Goal: Information Seeking & Learning: Learn about a topic

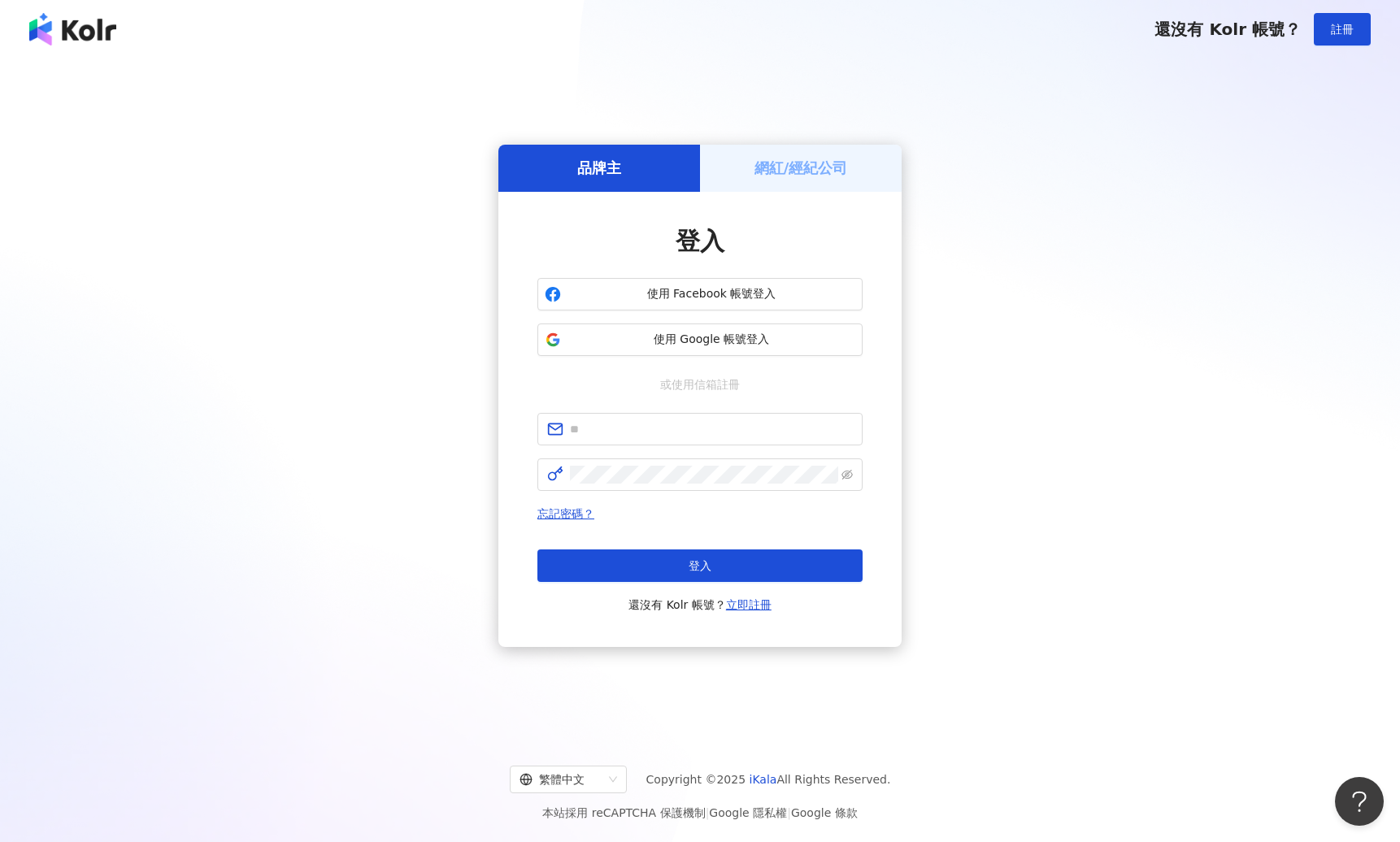
click at [688, 410] on div "登入 使用 Facebook 帳號登入 使用 Google 帳號登入 或使用信箱註冊 忘記密碼？ 登入 還沒有 Kolr 帳號？ 立即註冊" at bounding box center [699, 420] width 325 height 390
click at [684, 427] on input "text" at bounding box center [711, 428] width 283 height 18
paste input "**********"
type input "**********"
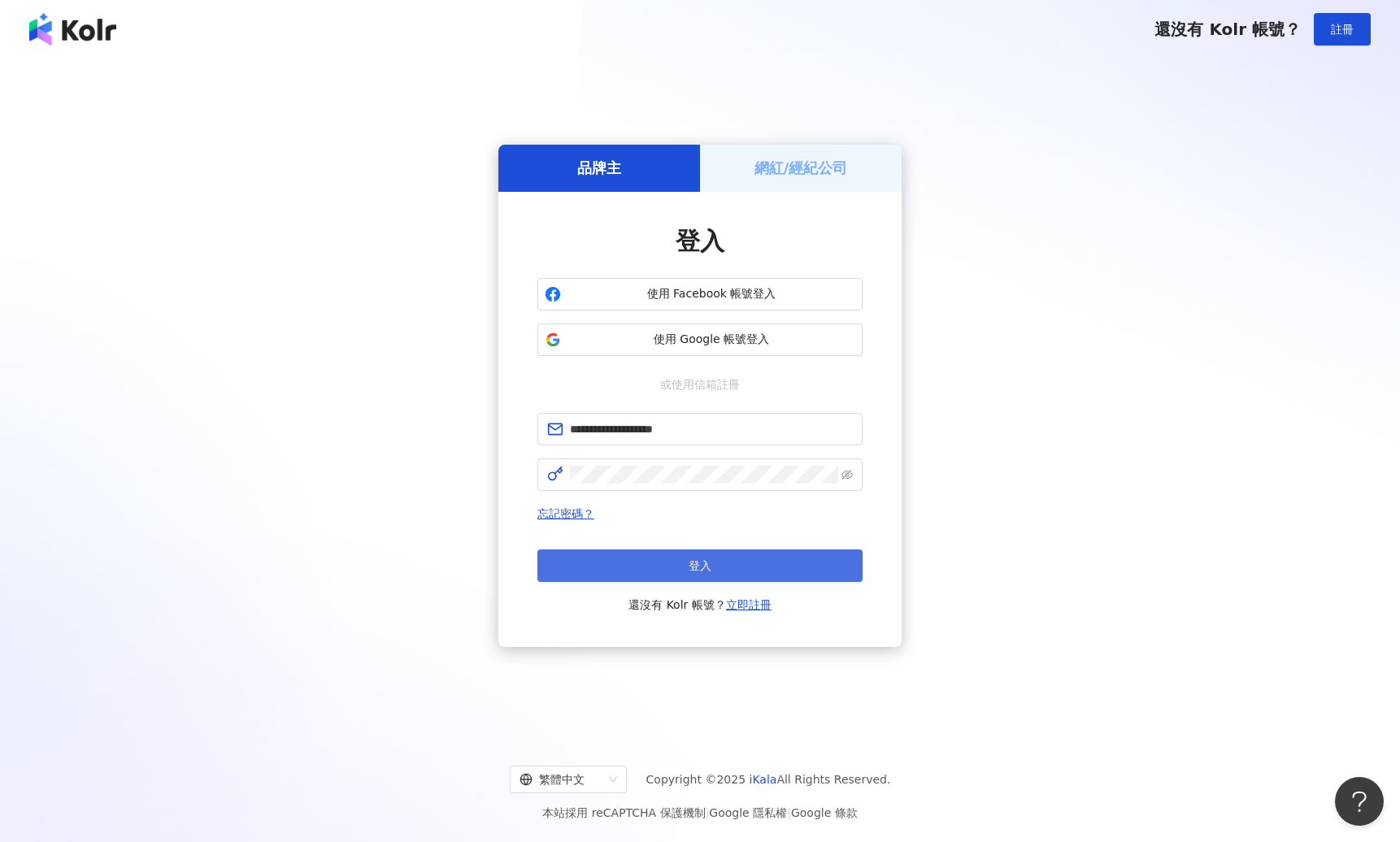
click at [663, 564] on button "登入" at bounding box center [699, 565] width 325 height 32
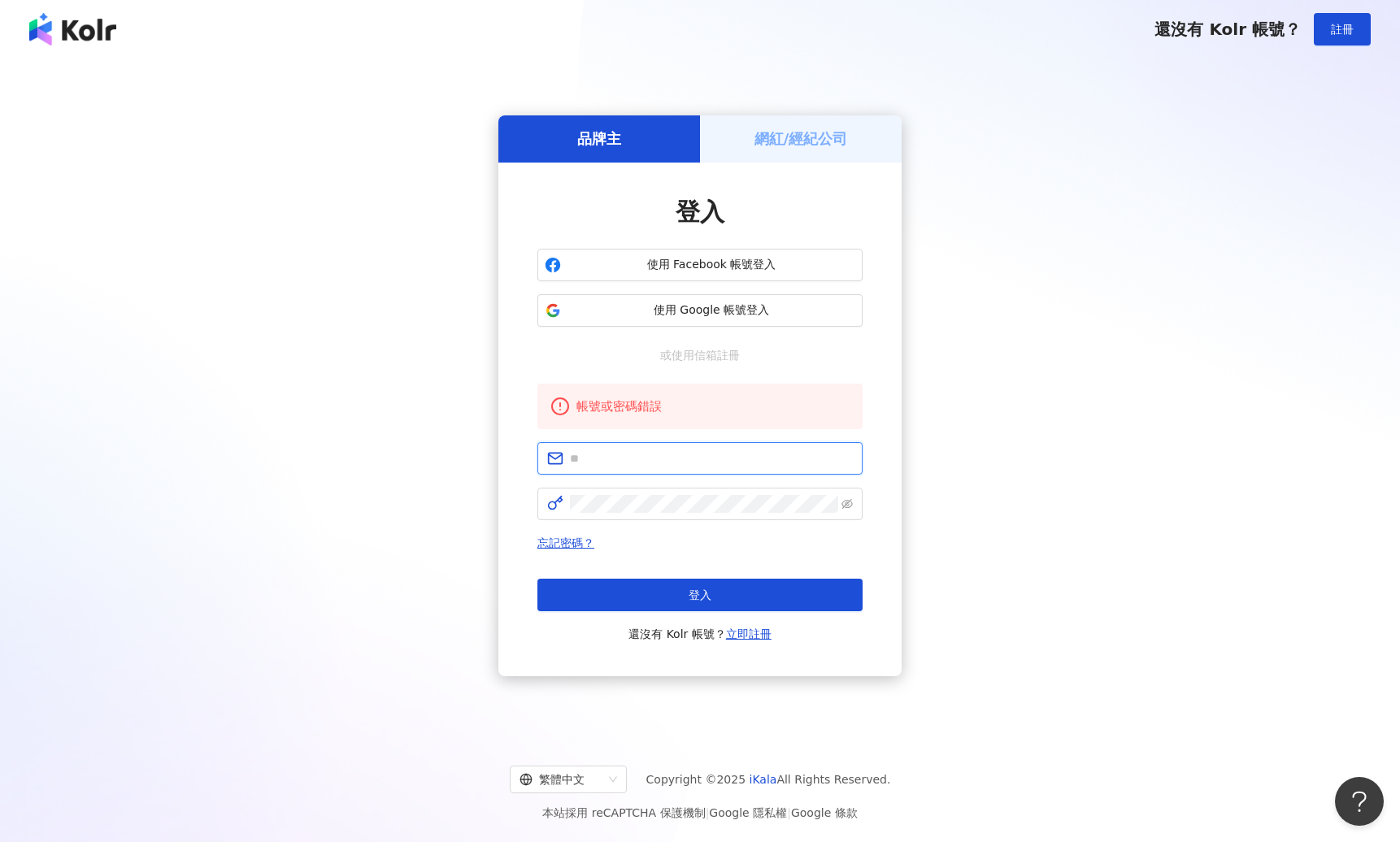
type input "**********"
click at [941, 454] on div "**********" at bounding box center [700, 395] width 1360 height 648
click at [722, 589] on button "登入" at bounding box center [699, 594] width 325 height 32
type input "**********"
click at [720, 314] on span "使用 Google 帳號登入" at bounding box center [710, 309] width 288 height 16
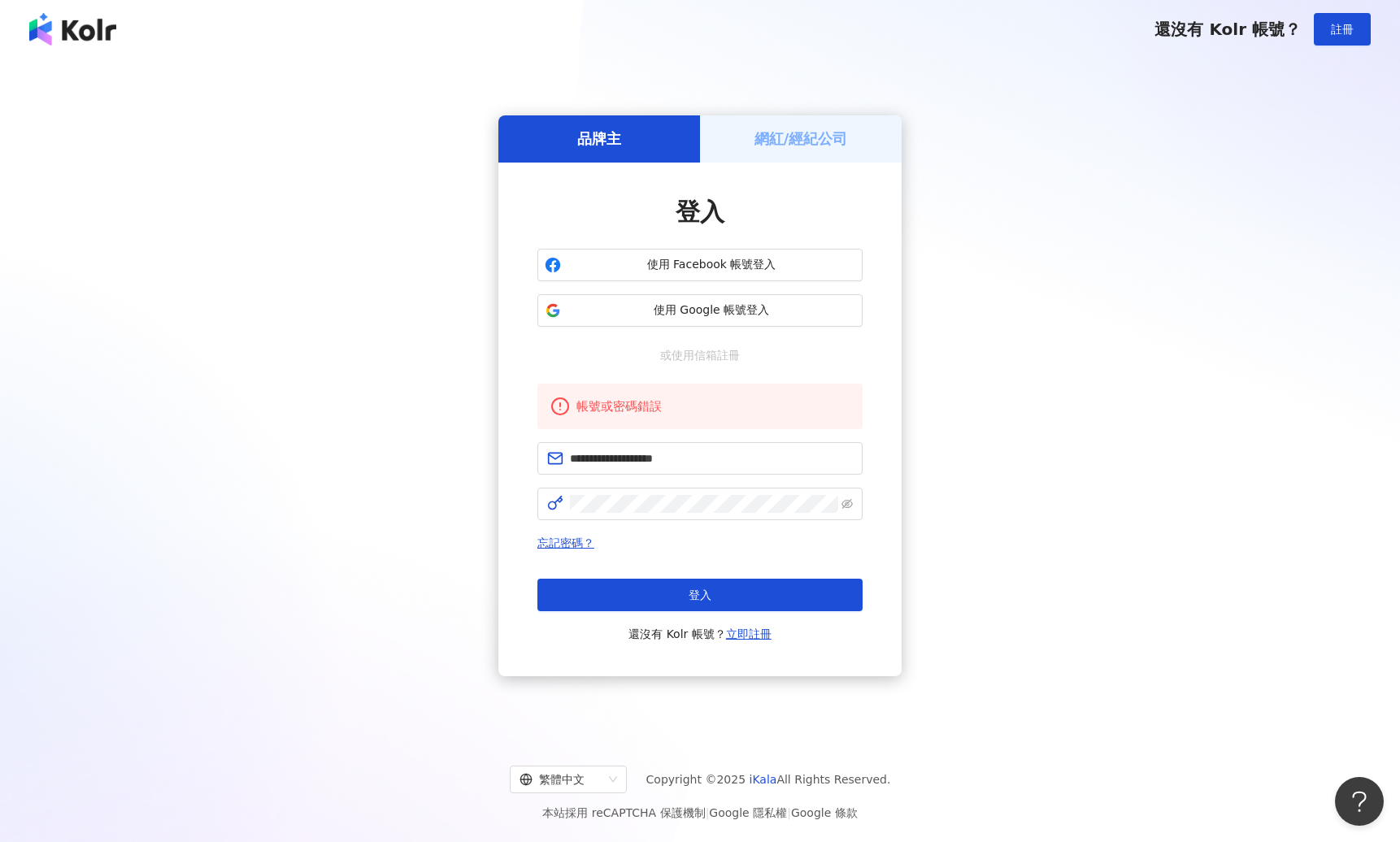
click at [790, 121] on div "網紅/經紀公司" at bounding box center [801, 138] width 202 height 46
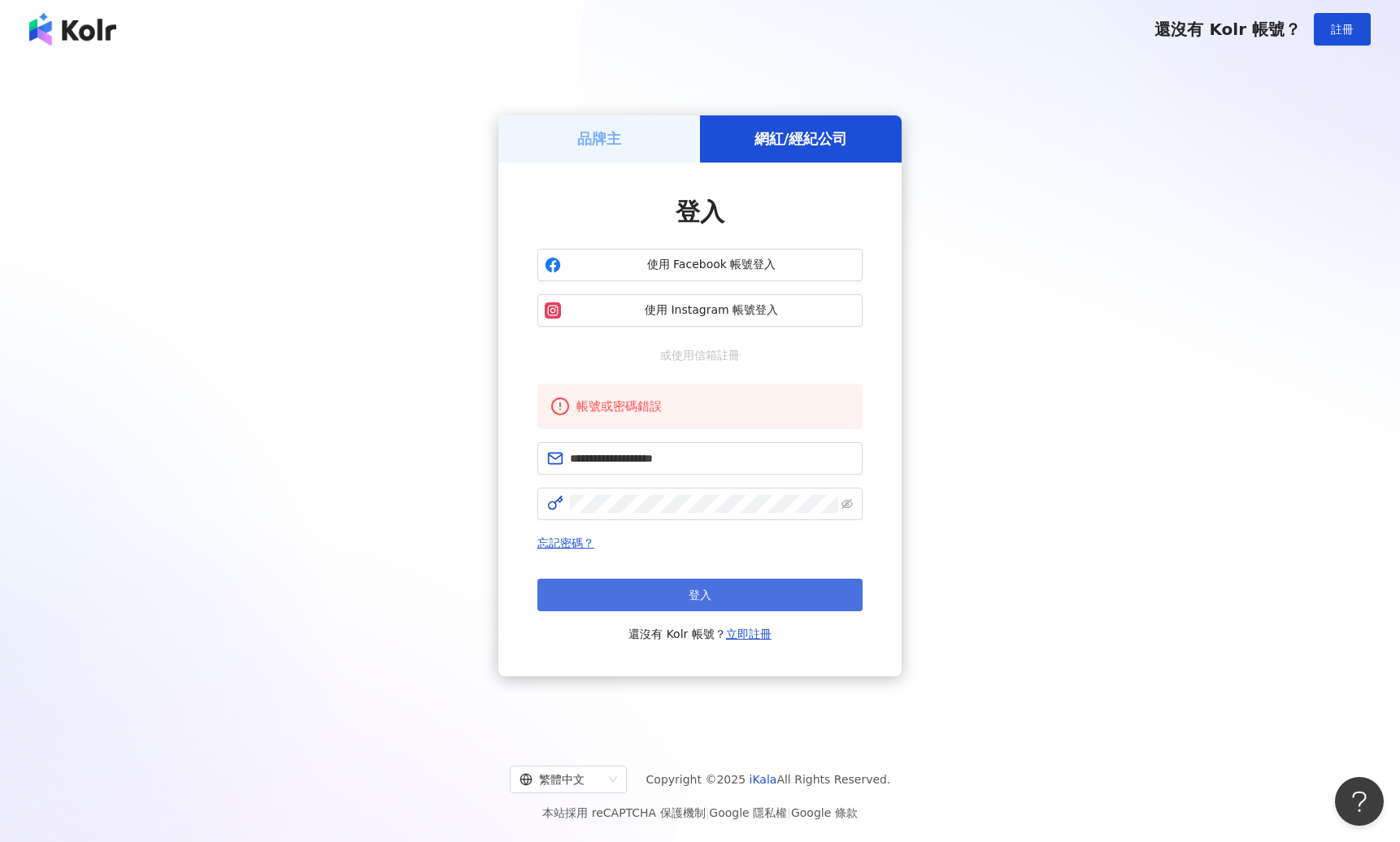
click at [716, 602] on button "登入" at bounding box center [699, 594] width 325 height 32
type input "**********"
click at [619, 132] on h5 "品牌主" at bounding box center [599, 139] width 44 height 21
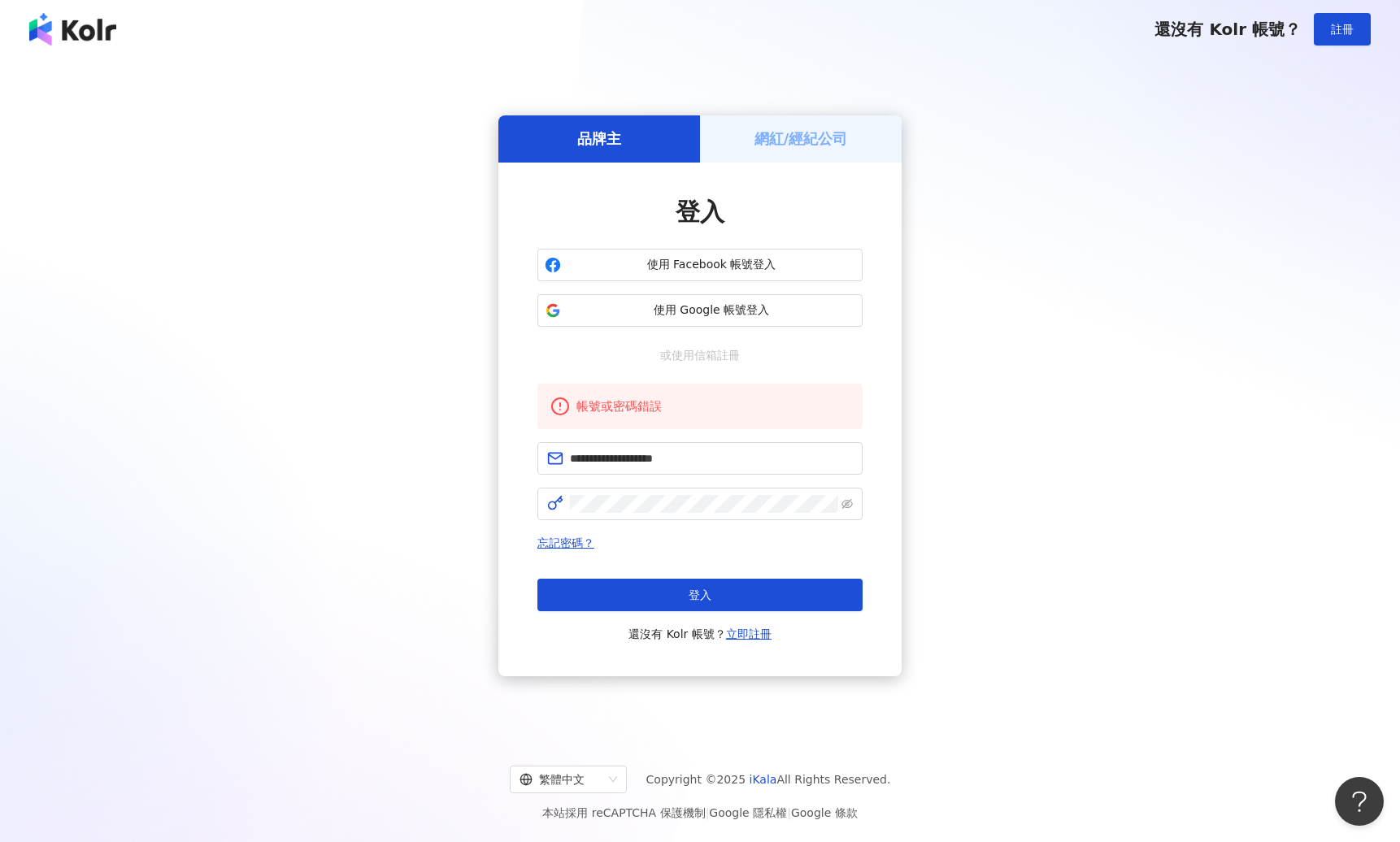
click at [1126, 579] on div "**********" at bounding box center [700, 395] width 1360 height 648
click at [657, 308] on span "使用 Google 帳號登入" at bounding box center [710, 309] width 288 height 16
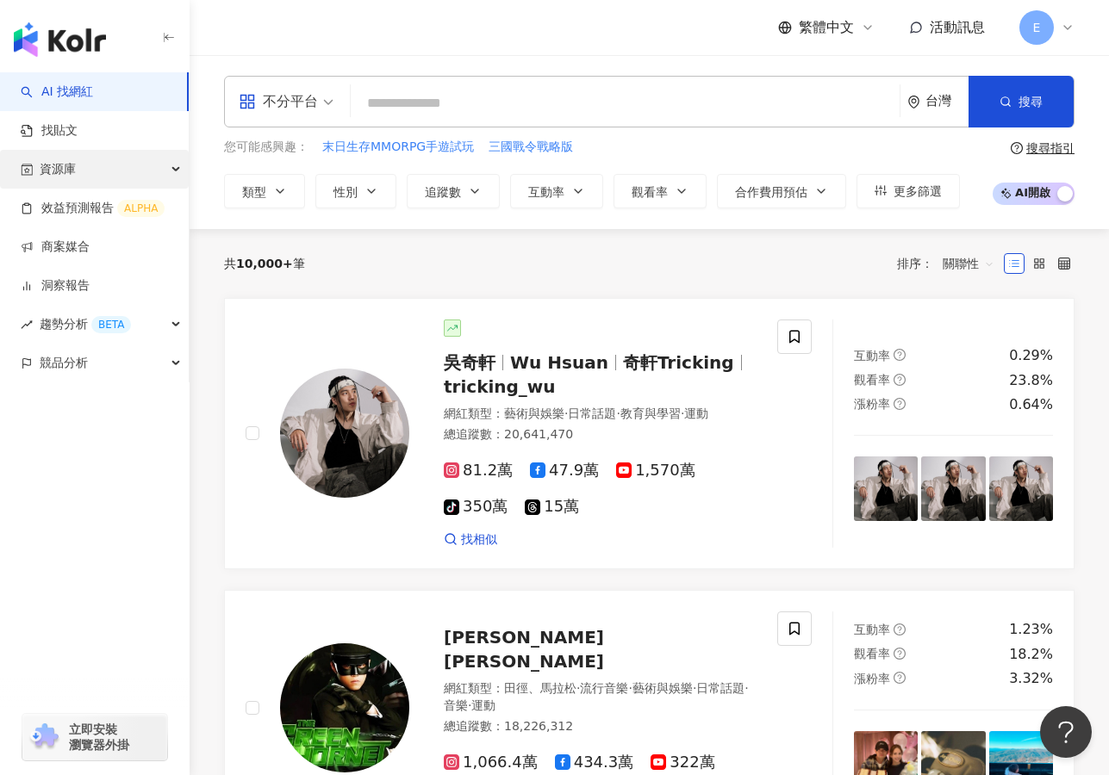
click at [106, 171] on div "資源庫" at bounding box center [94, 169] width 189 height 39
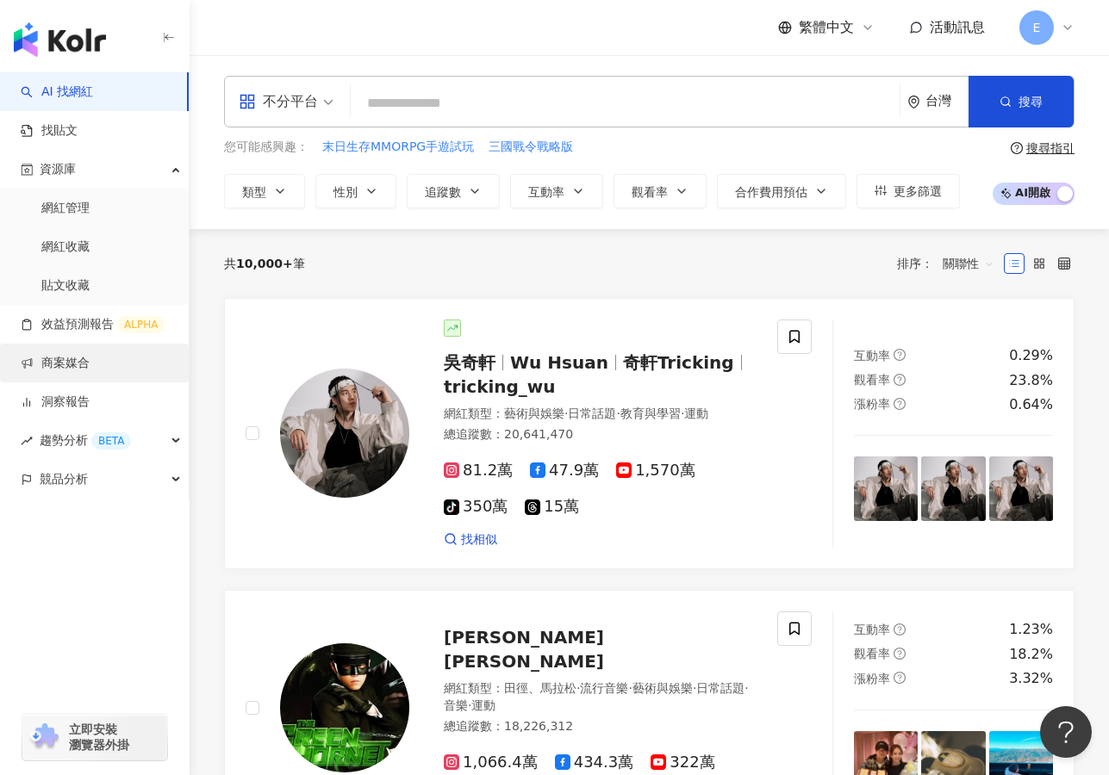
click at [90, 372] on link "商案媒合" at bounding box center [55, 363] width 69 height 17
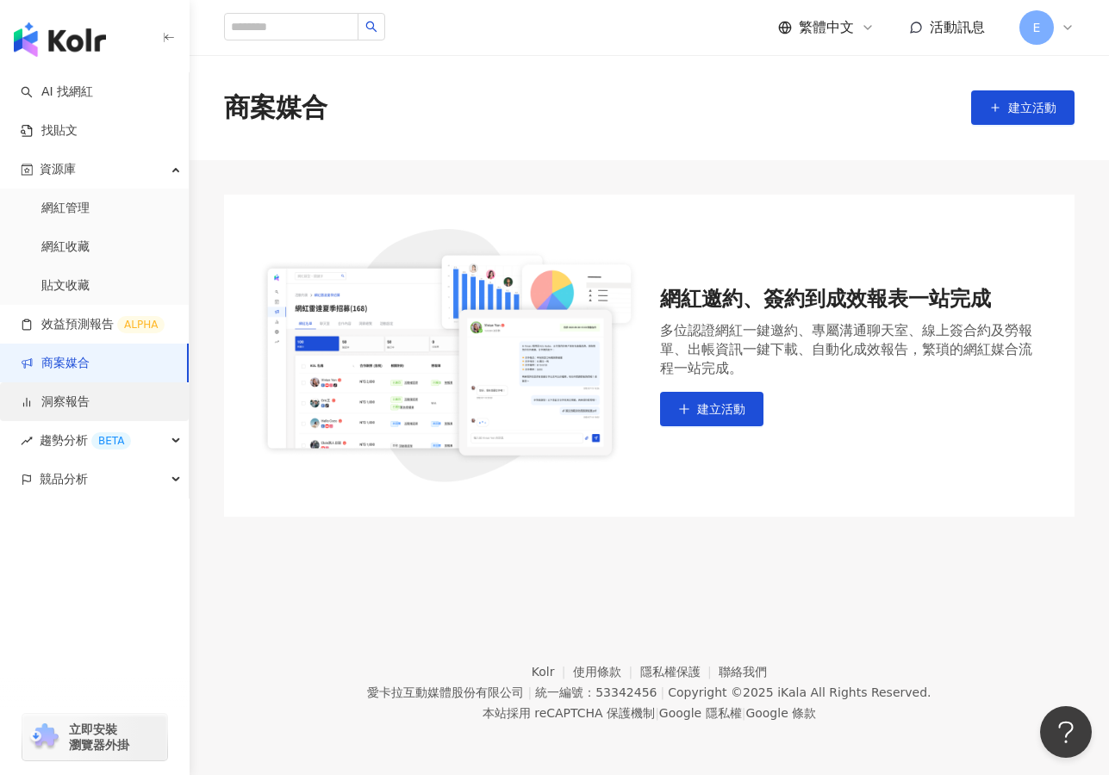
click at [90, 408] on link "洞察報告" at bounding box center [55, 402] width 69 height 17
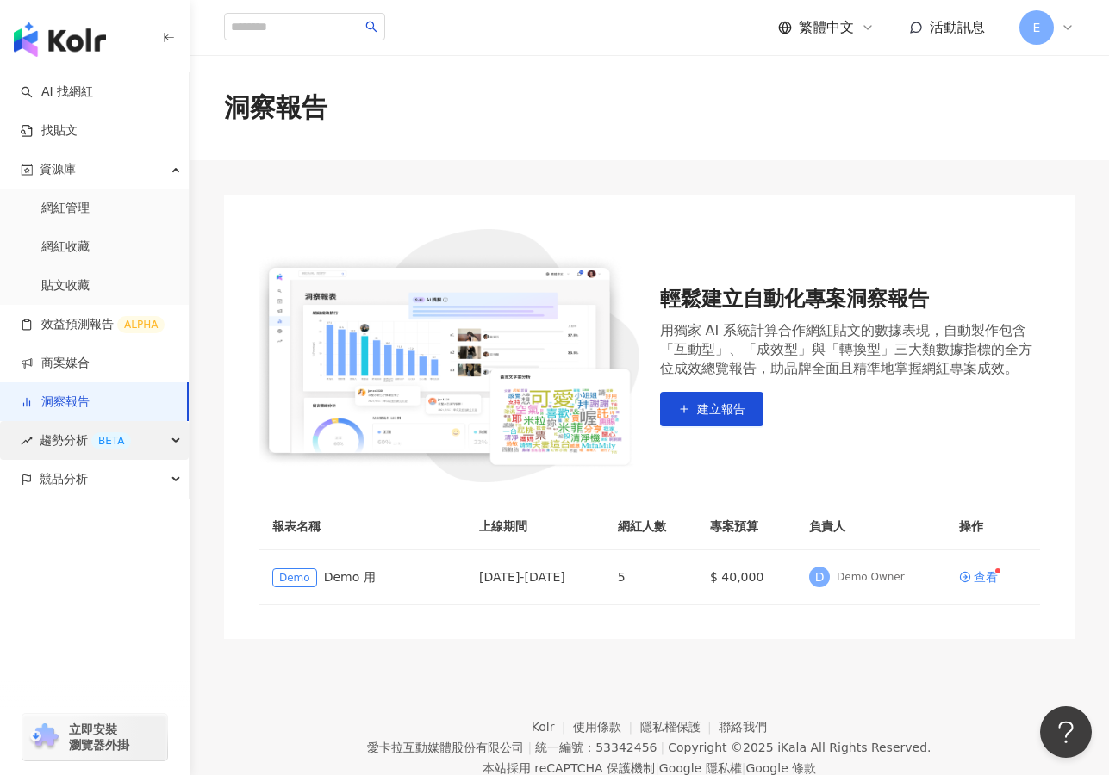
click at [68, 451] on span "趨勢分析 BETA" at bounding box center [85, 440] width 91 height 39
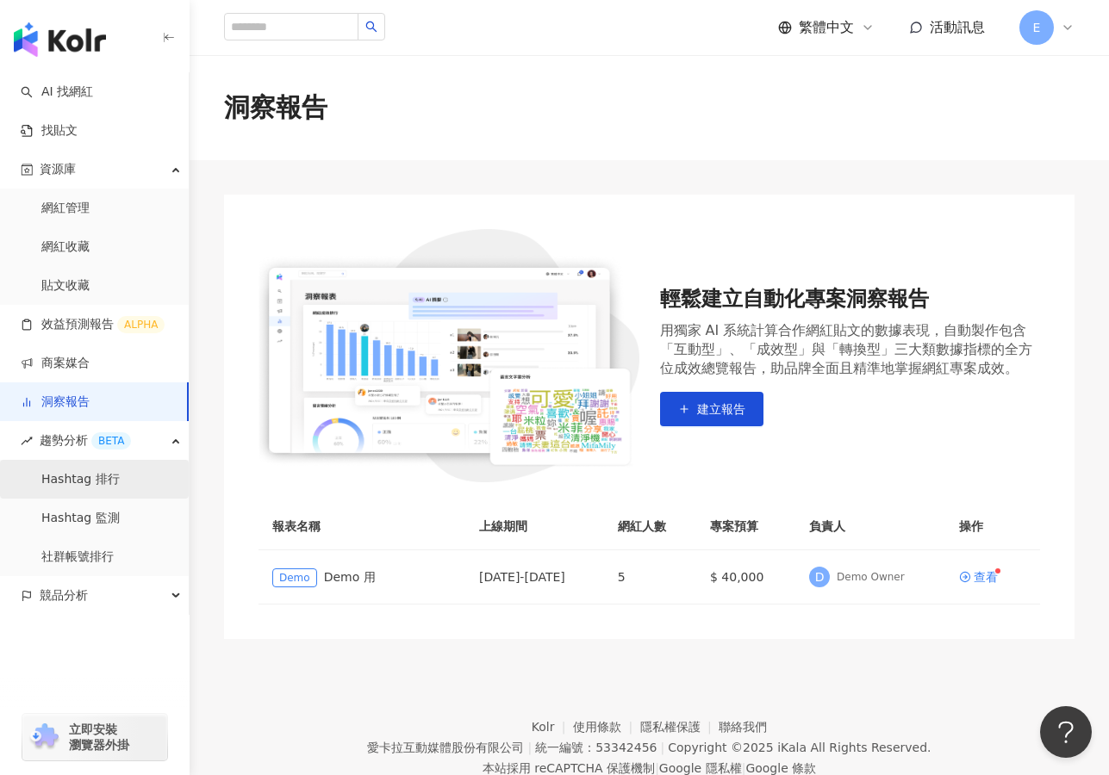
click at [86, 484] on link "Hashtag 排行" at bounding box center [80, 479] width 78 height 17
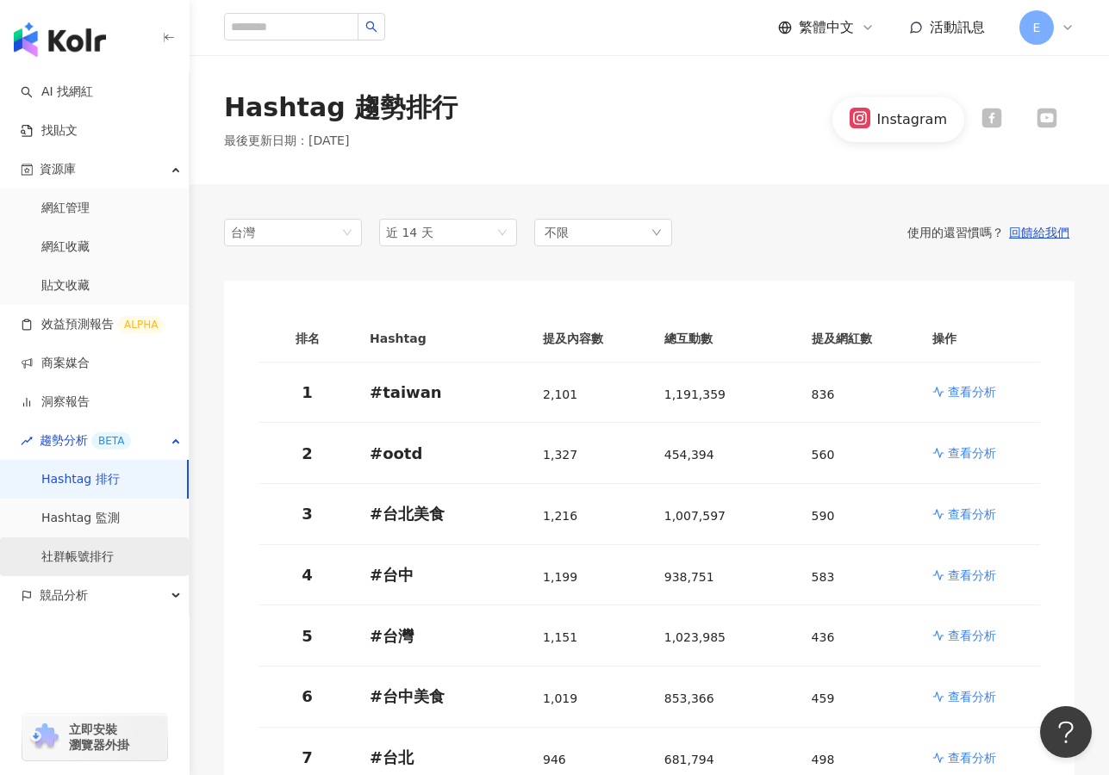
click at [89, 556] on link "社群帳號排行" at bounding box center [77, 557] width 72 height 17
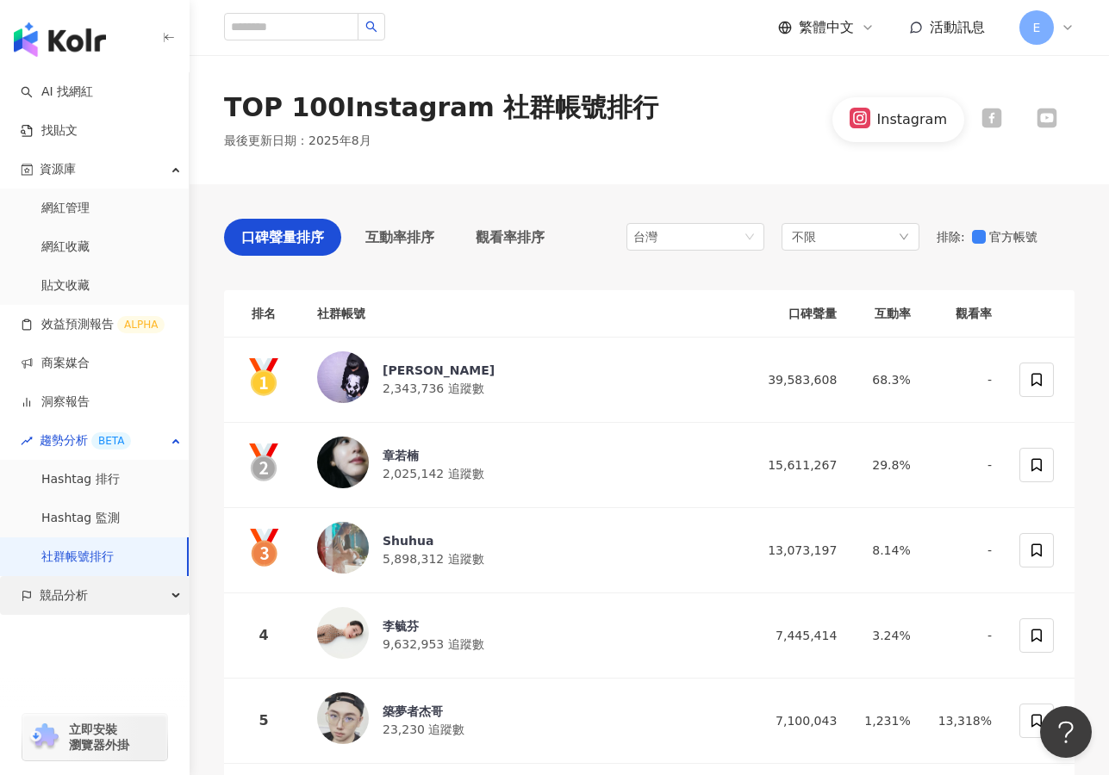
click at [109, 600] on div "競品分析" at bounding box center [94, 595] width 189 height 39
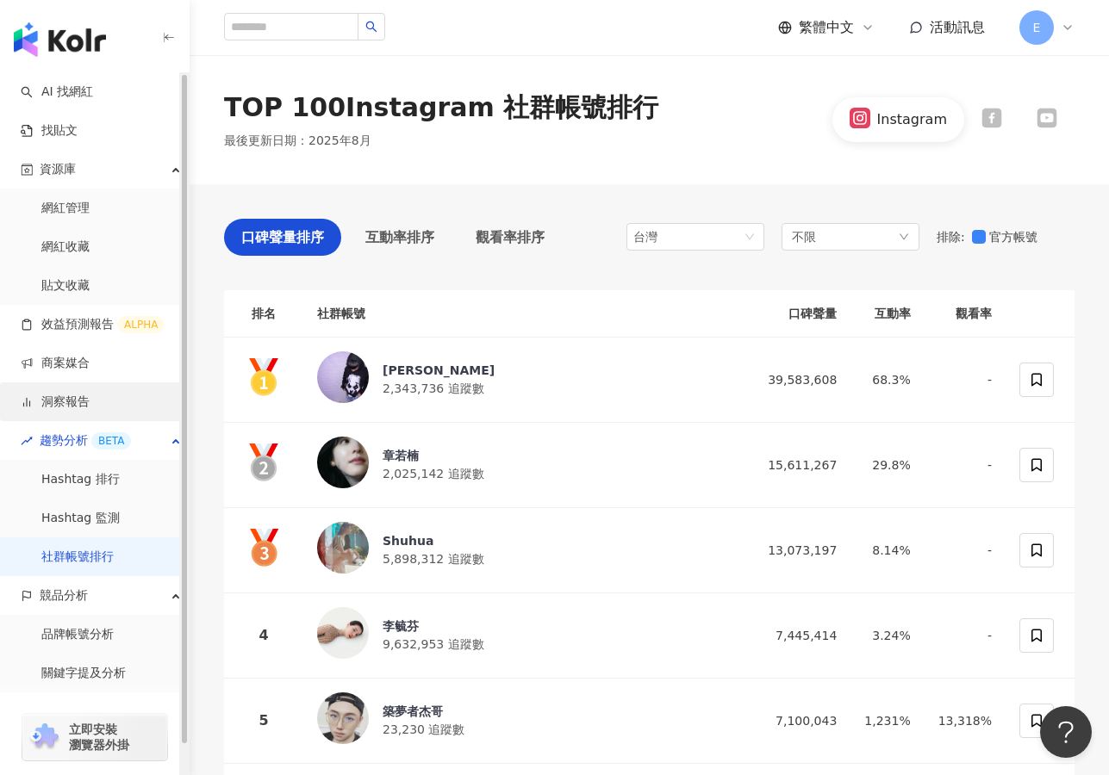
click at [90, 405] on link "洞察報告" at bounding box center [55, 402] width 69 height 17
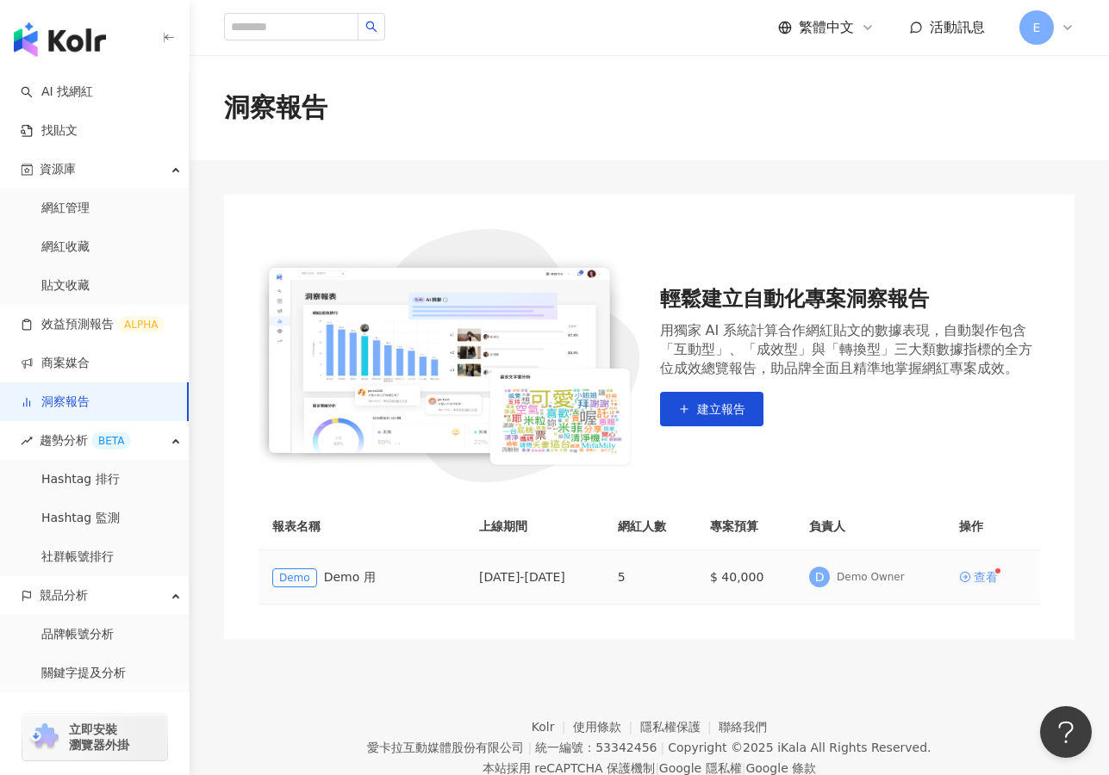
click at [972, 582] on link "查看" at bounding box center [978, 577] width 39 height 12
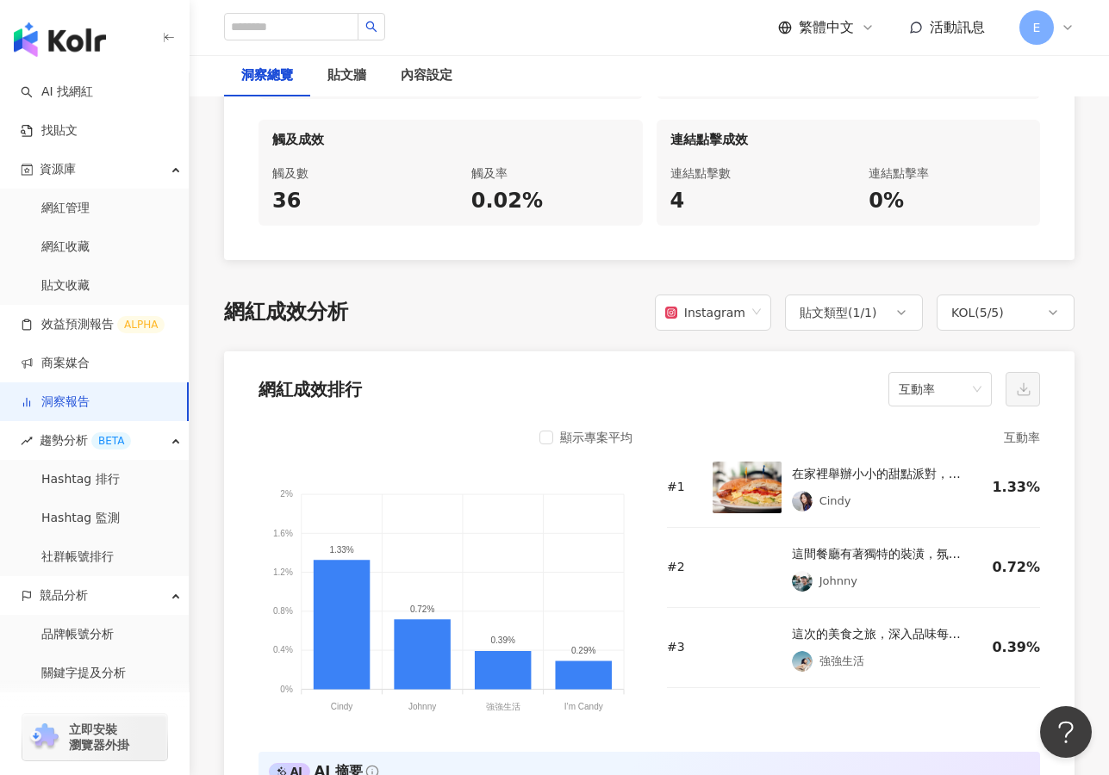
scroll to position [1081, 0]
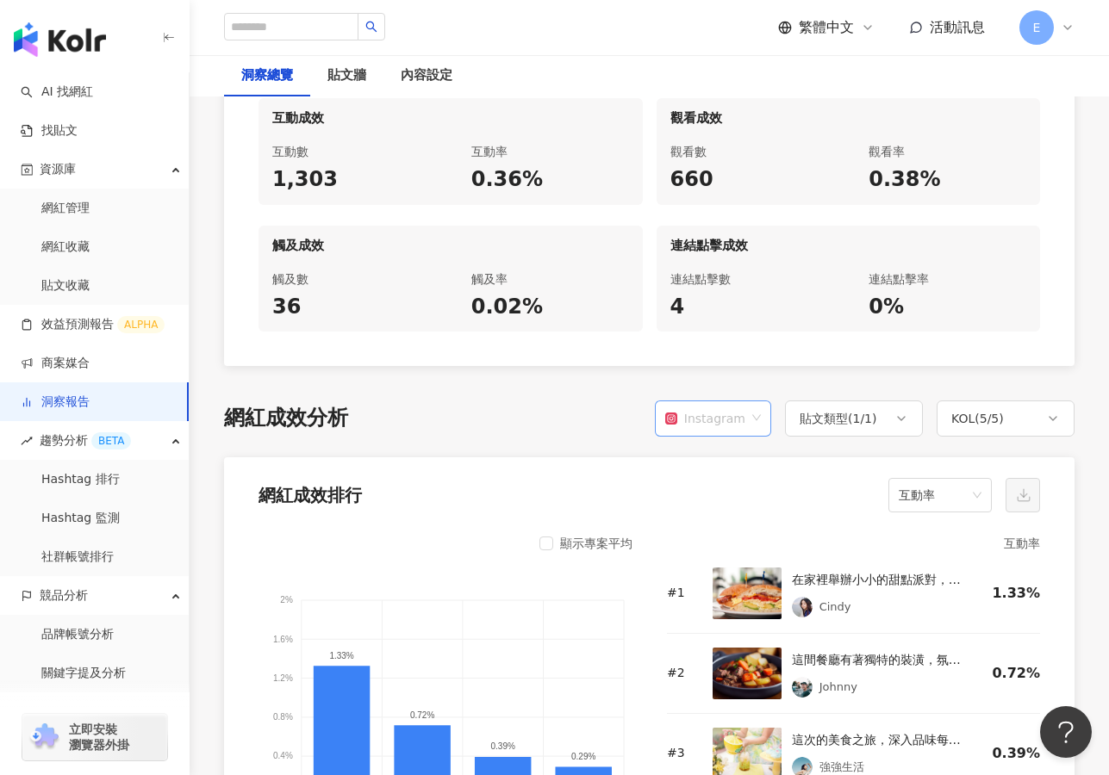
click at [721, 404] on div "Instagram" at bounding box center [705, 418] width 80 height 33
click at [702, 513] on div "YouTube" at bounding box center [716, 516] width 84 height 19
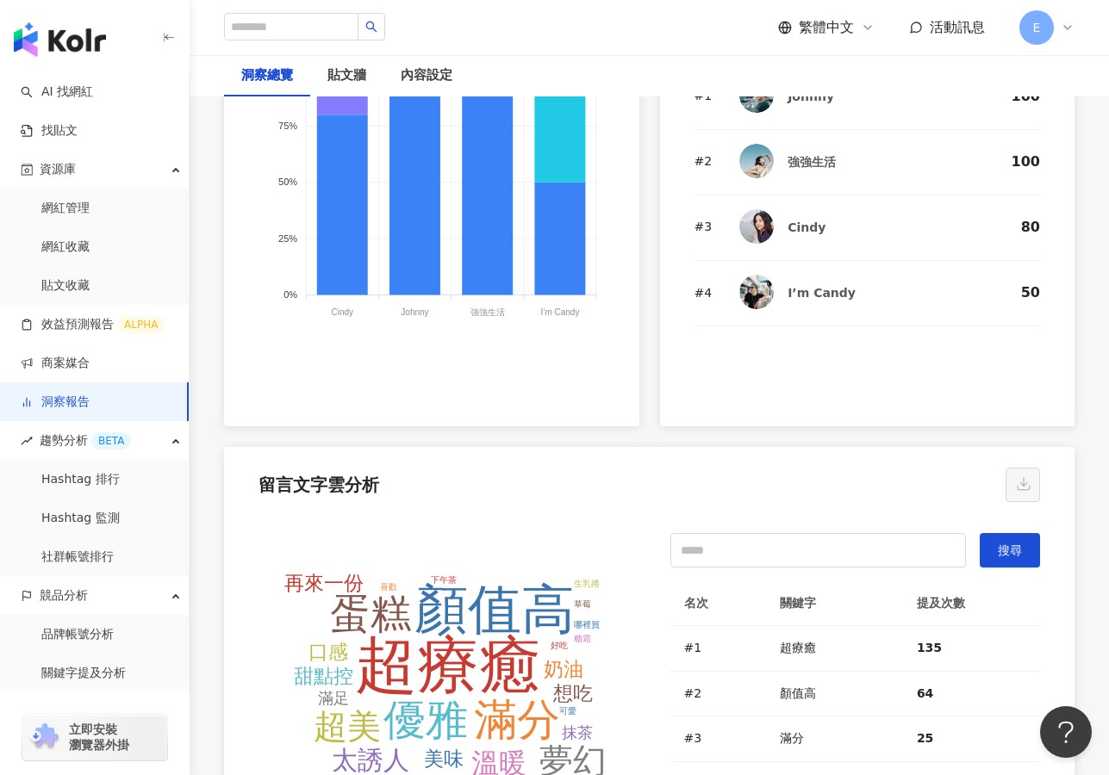
scroll to position [3710, 0]
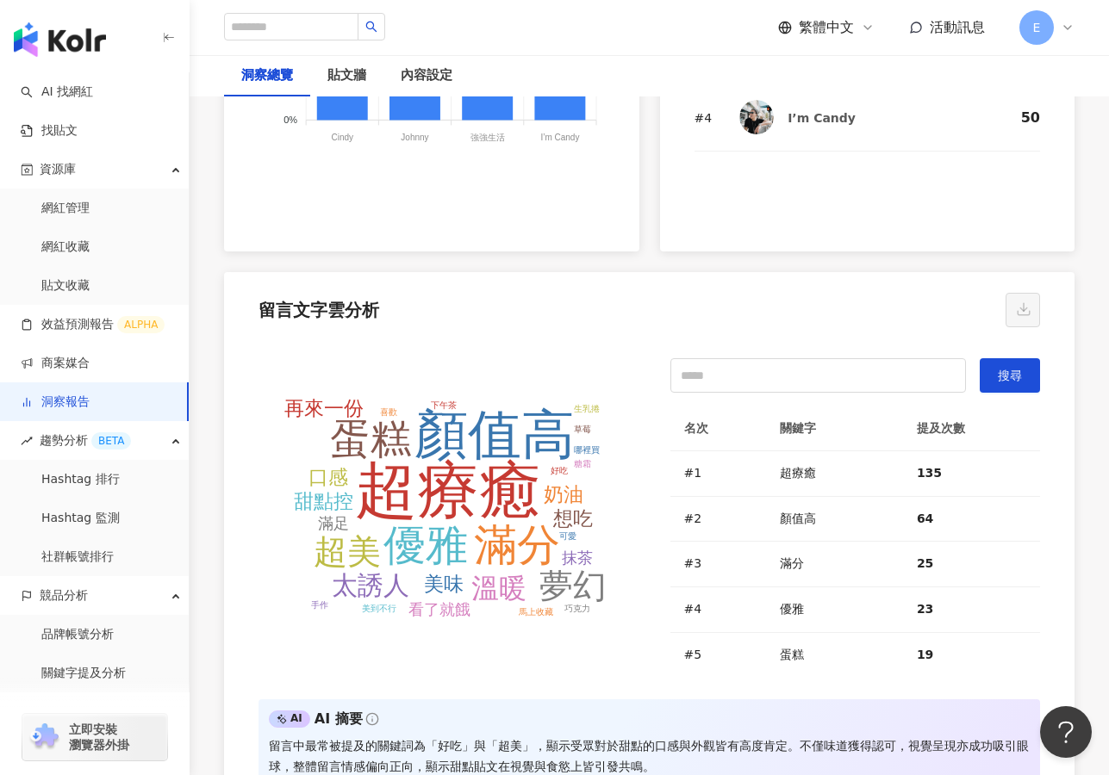
click at [588, 276] on div "留言文字雲分析" at bounding box center [649, 304] width 850 height 65
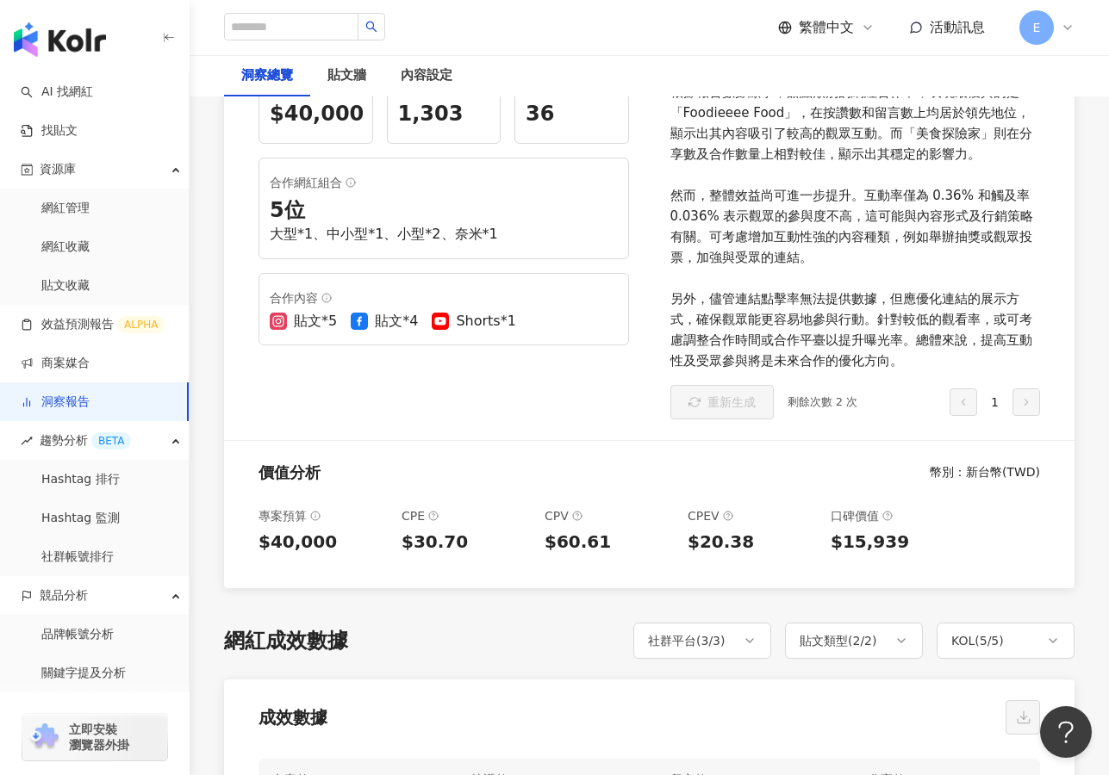
scroll to position [317, 0]
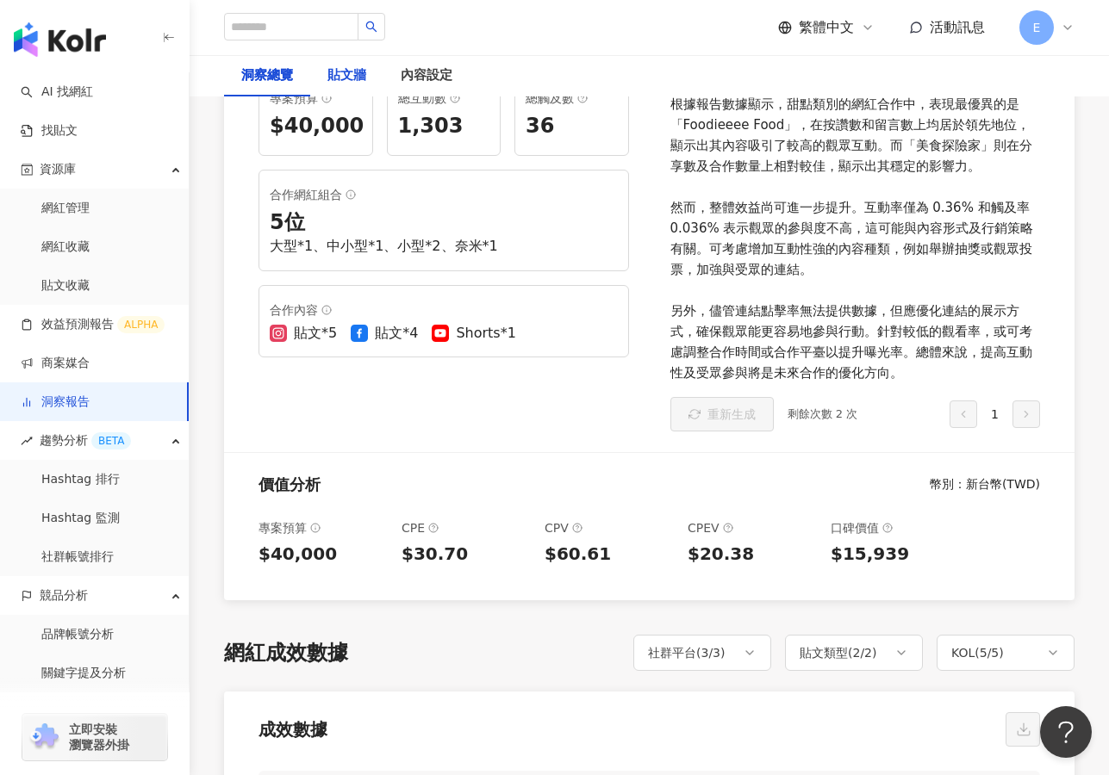
click at [359, 78] on div "貼文牆" at bounding box center [346, 75] width 39 height 21
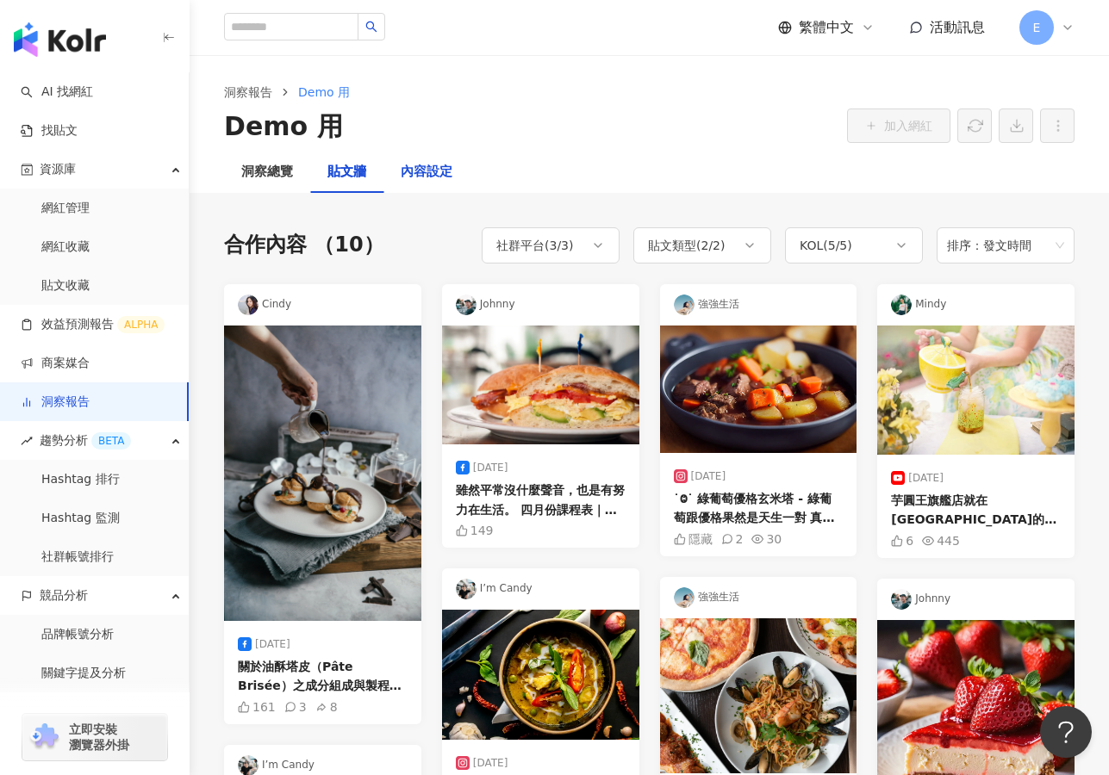
click at [434, 171] on div "內容設定" at bounding box center [427, 172] width 52 height 21
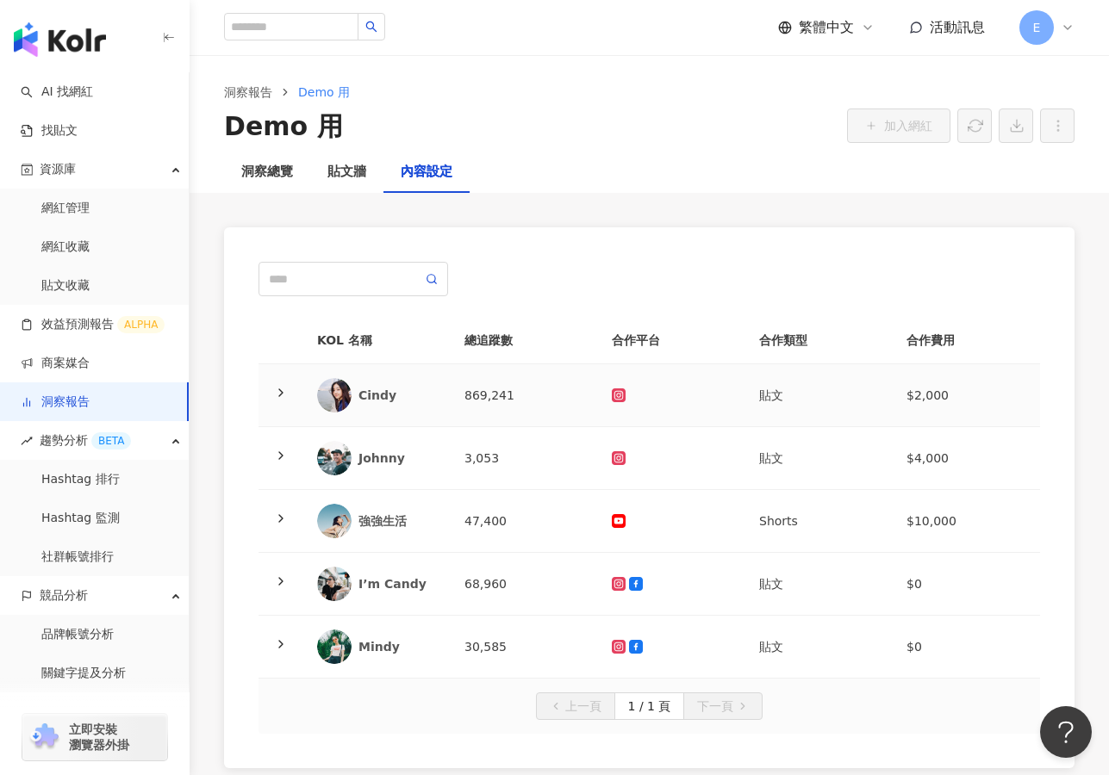
click at [277, 389] on icon at bounding box center [281, 393] width 14 height 14
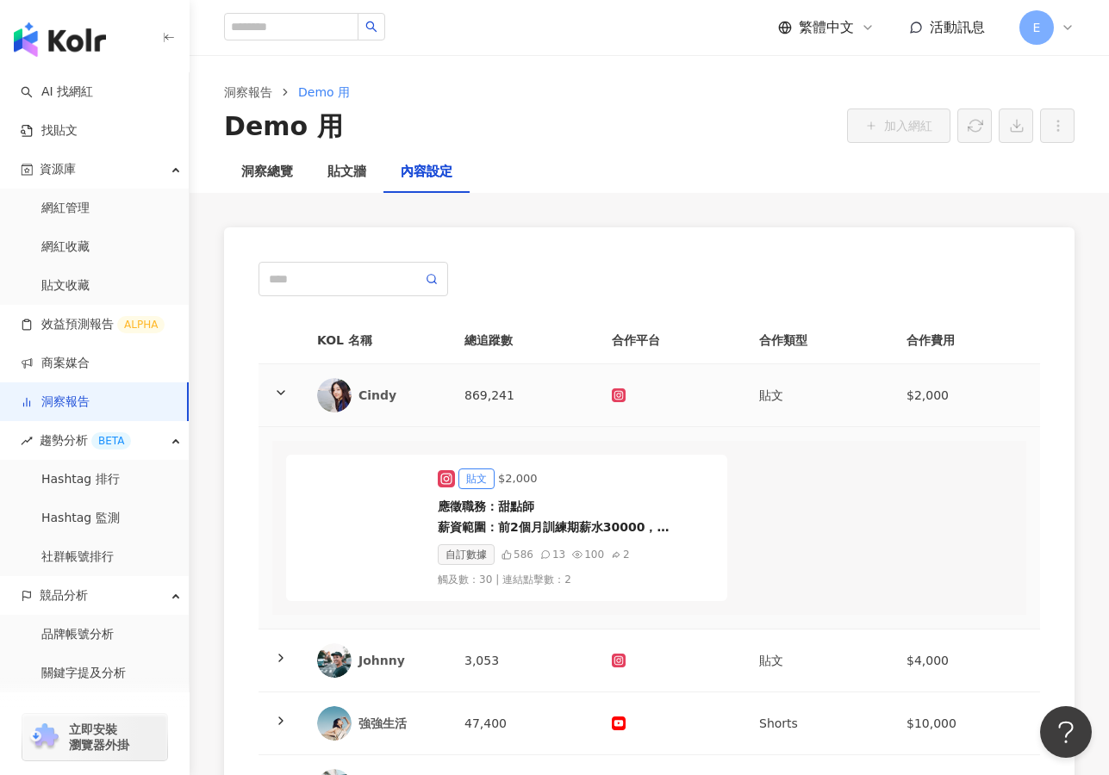
click at [280, 394] on polyline at bounding box center [280, 392] width 7 height 3
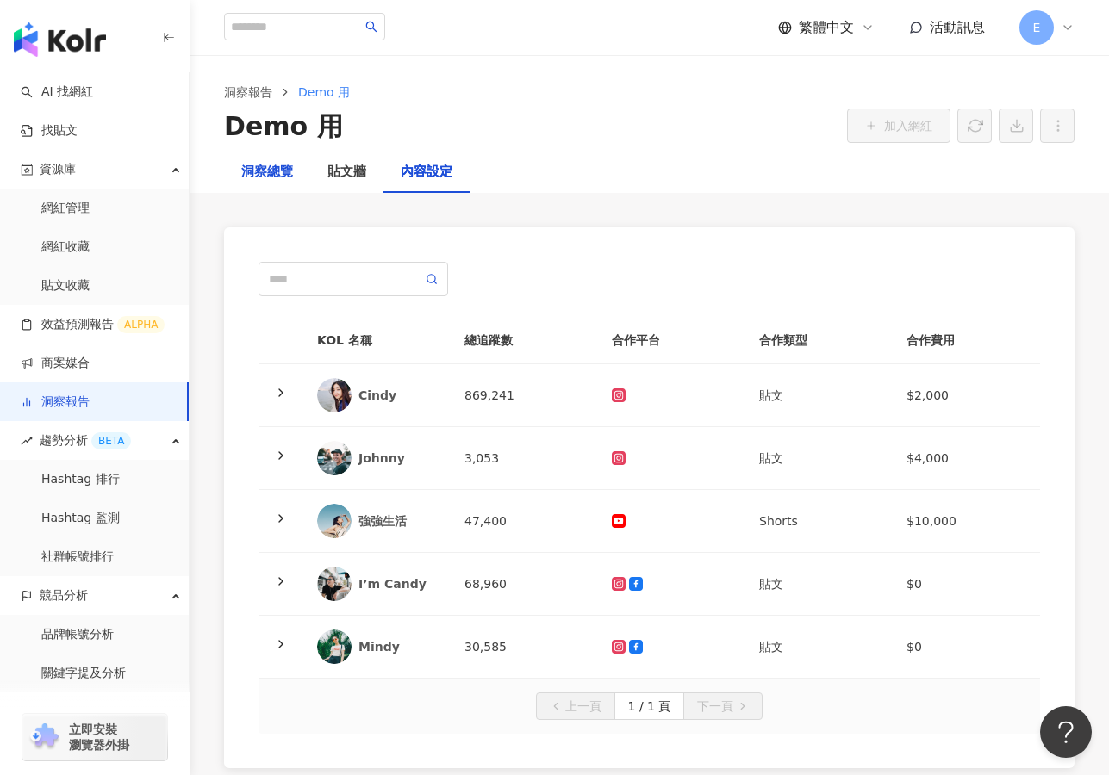
click at [251, 162] on div "洞察總覽" at bounding box center [267, 172] width 52 height 21
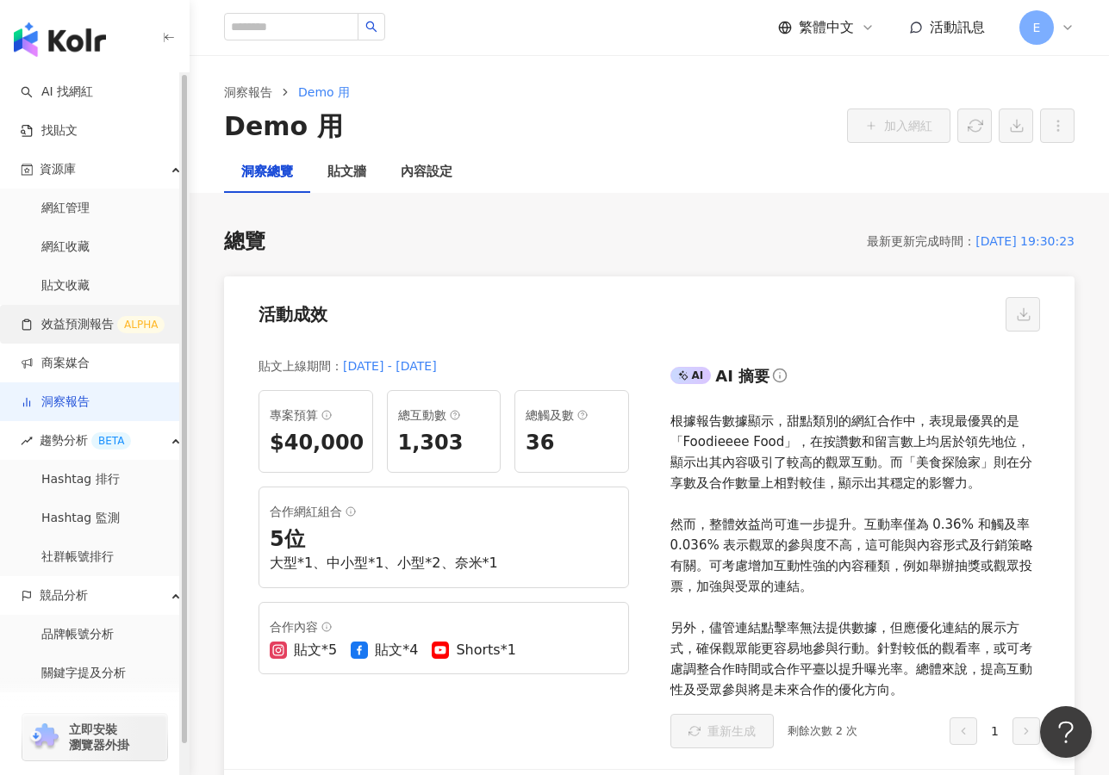
click at [82, 333] on link "效益預測報告 ALPHA" at bounding box center [93, 324] width 144 height 17
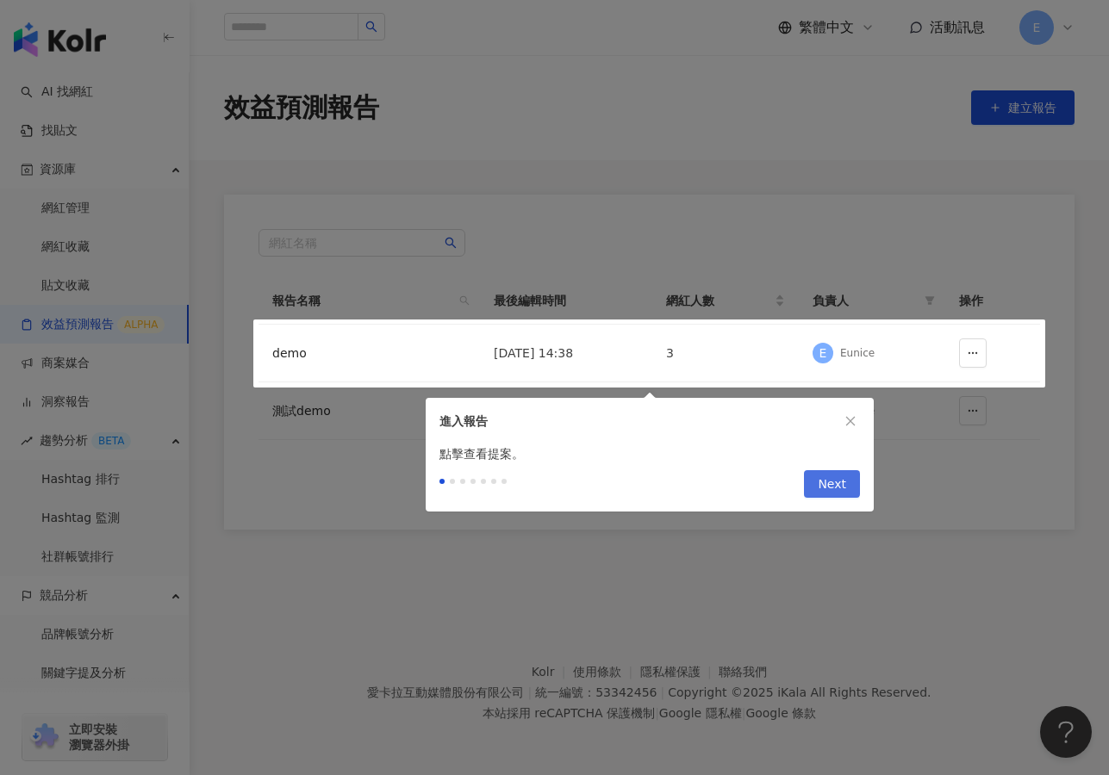
click at [833, 486] on span "Next" at bounding box center [832, 485] width 28 height 28
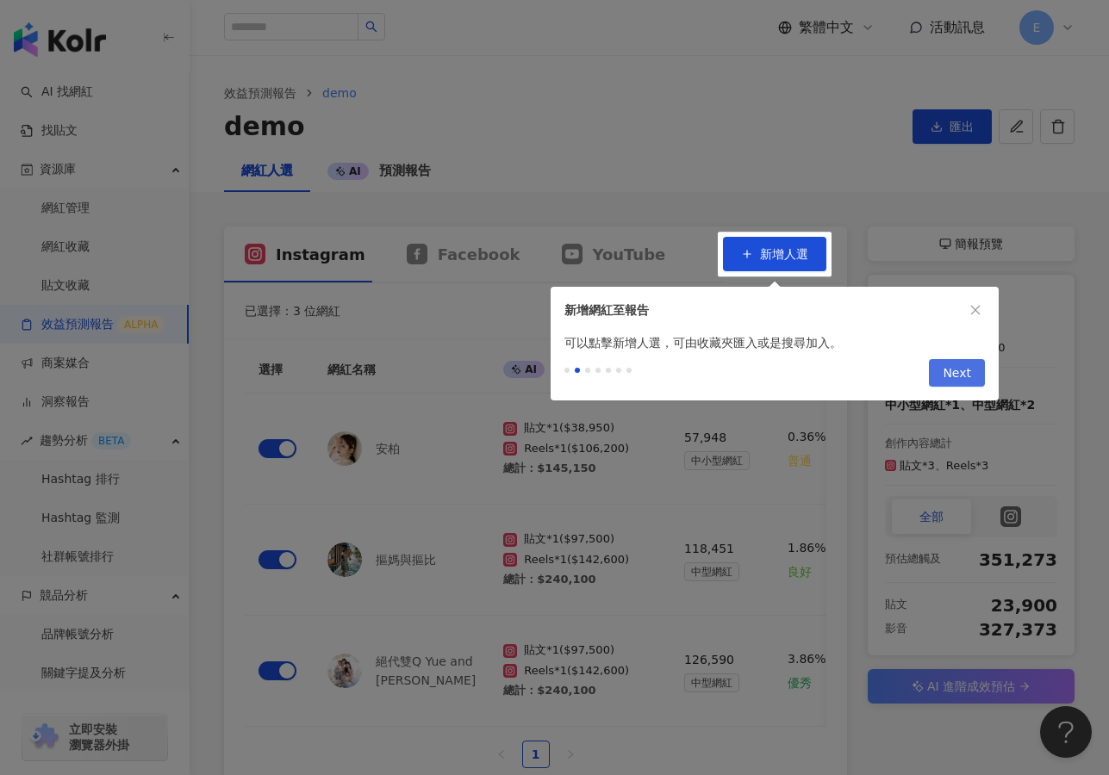
click at [969, 370] on span "Next" at bounding box center [957, 374] width 28 height 28
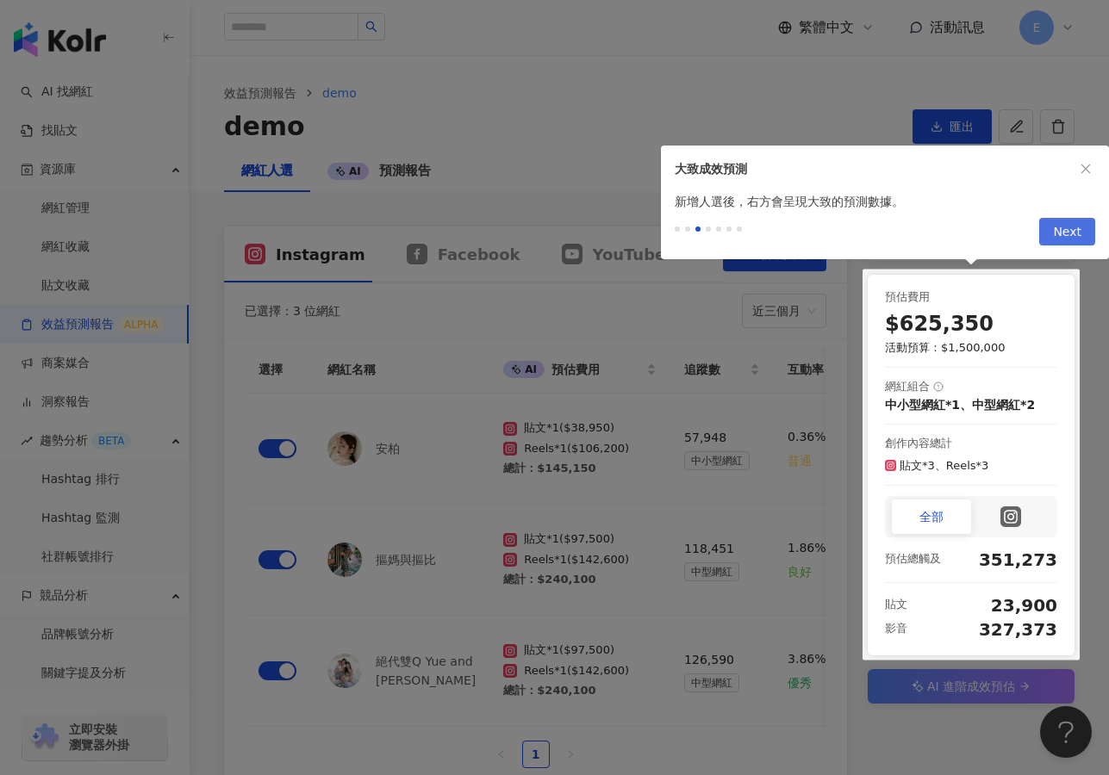
click at [1065, 230] on span "Next" at bounding box center [1067, 233] width 28 height 28
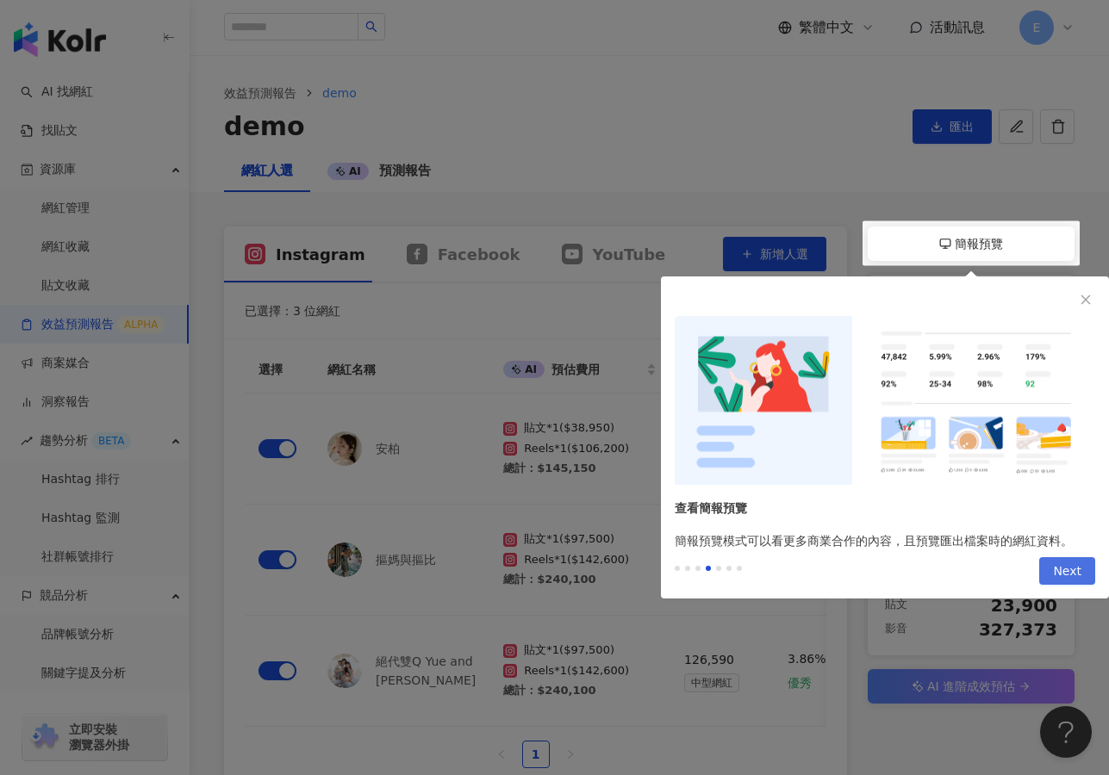
click at [1071, 570] on span "Next" at bounding box center [1067, 572] width 28 height 28
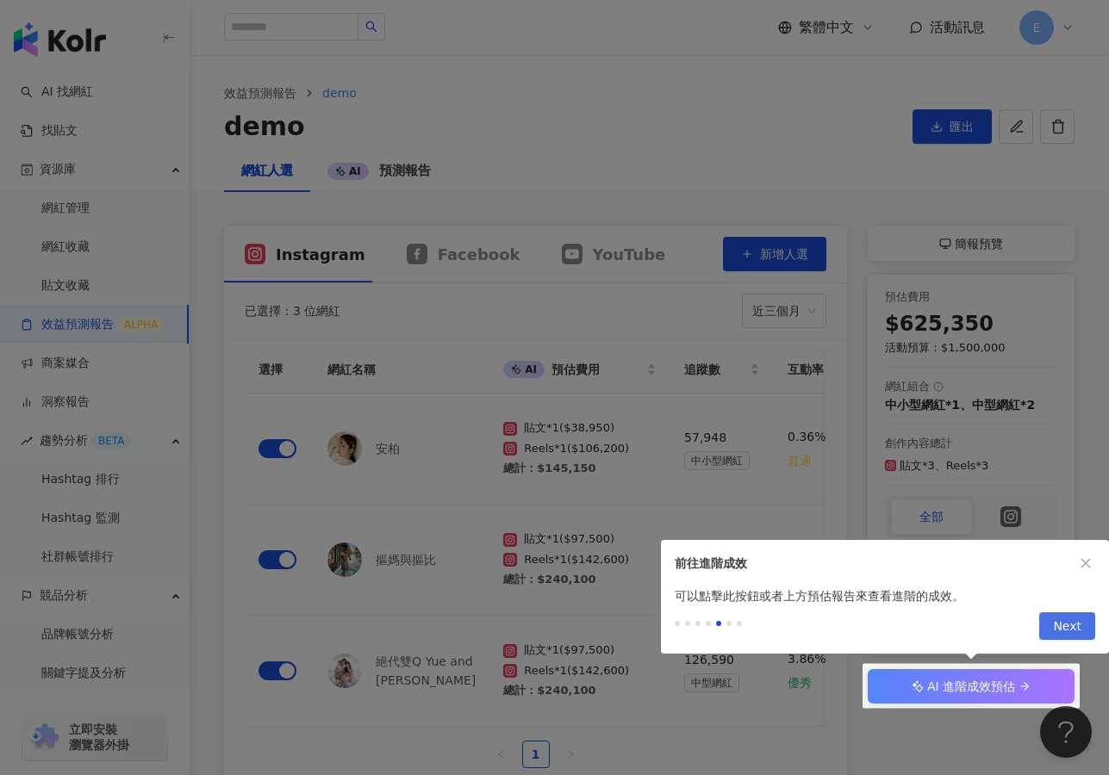
click at [1064, 631] on span "Next" at bounding box center [1067, 627] width 28 height 28
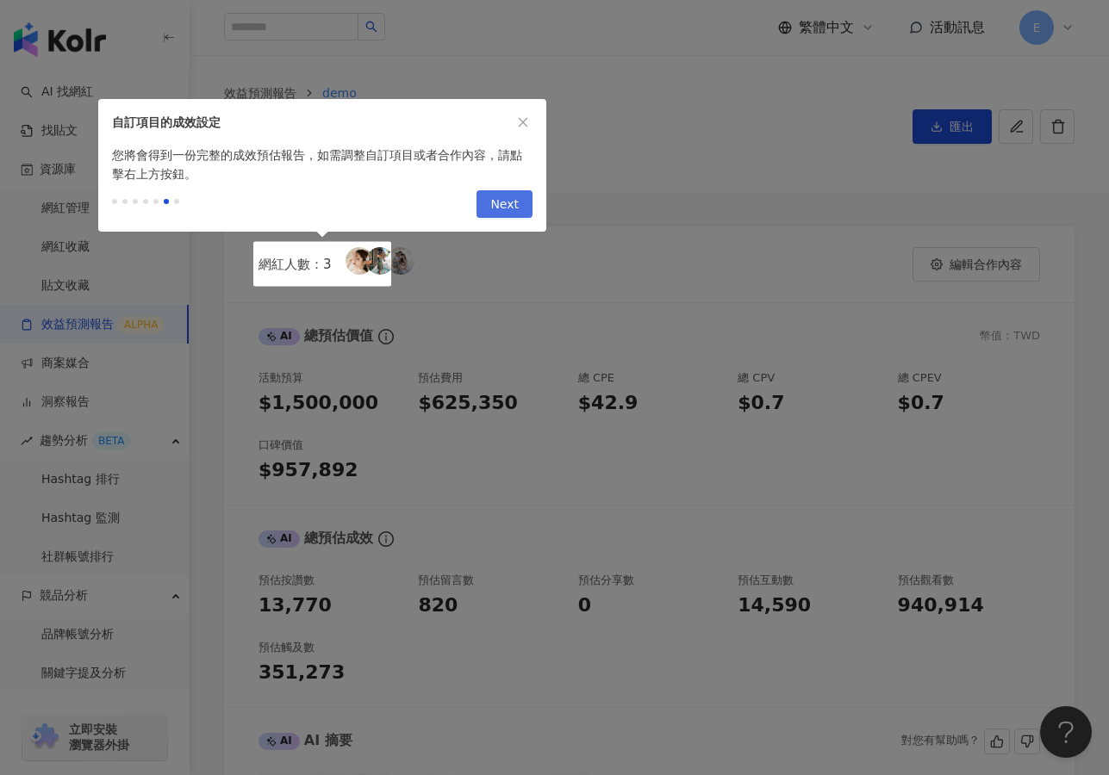
click at [520, 210] on button "Next" at bounding box center [504, 204] width 56 height 28
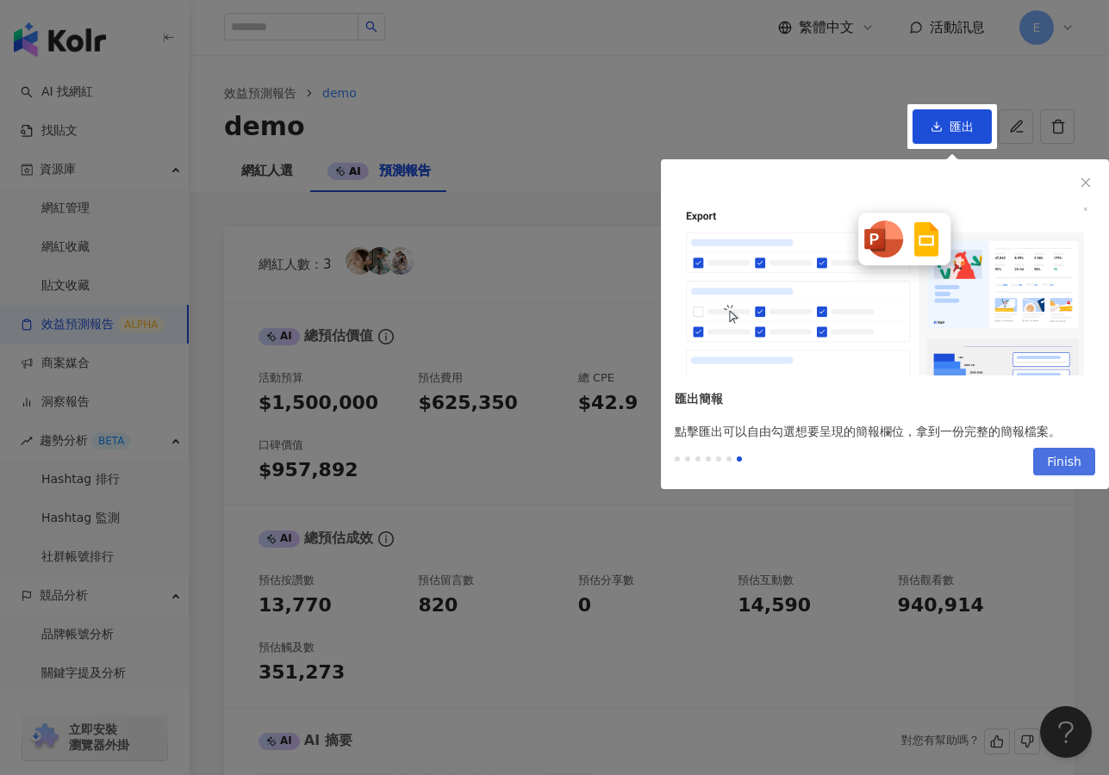
click at [1061, 461] on span "Finish" at bounding box center [1064, 463] width 34 height 28
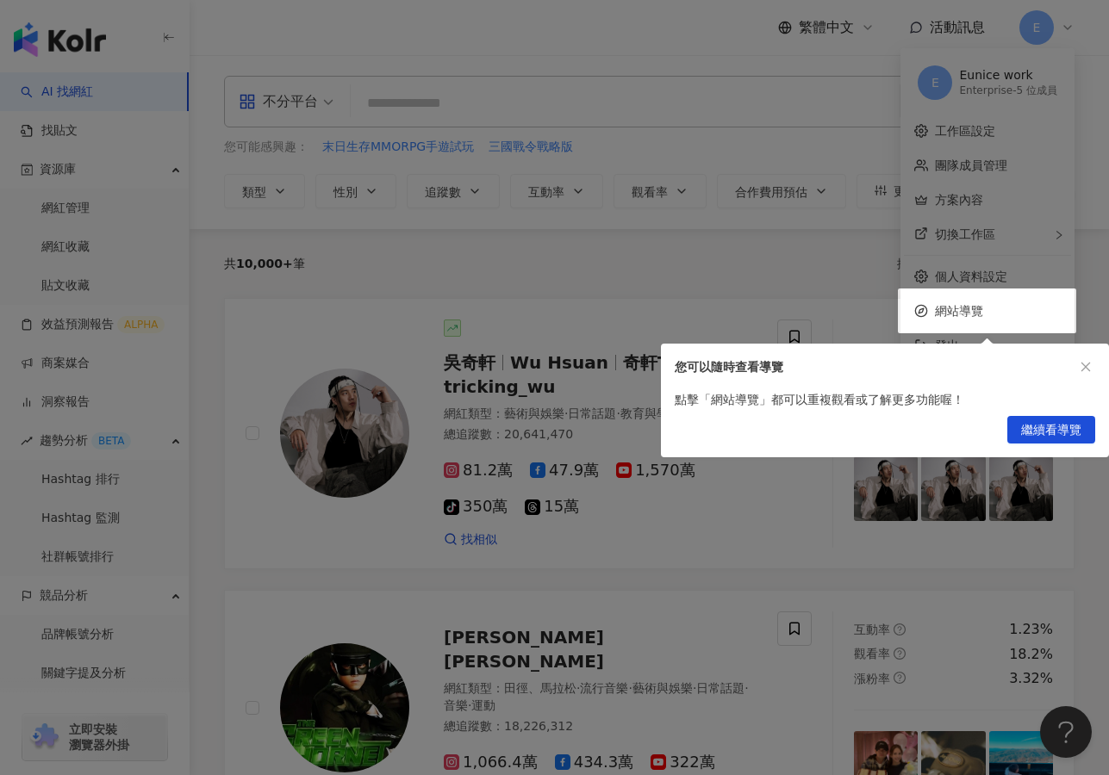
click at [1086, 354] on div "您可以隨時查看導覽" at bounding box center [885, 367] width 448 height 47
click at [1085, 368] on icon "close" at bounding box center [1085, 367] width 9 height 9
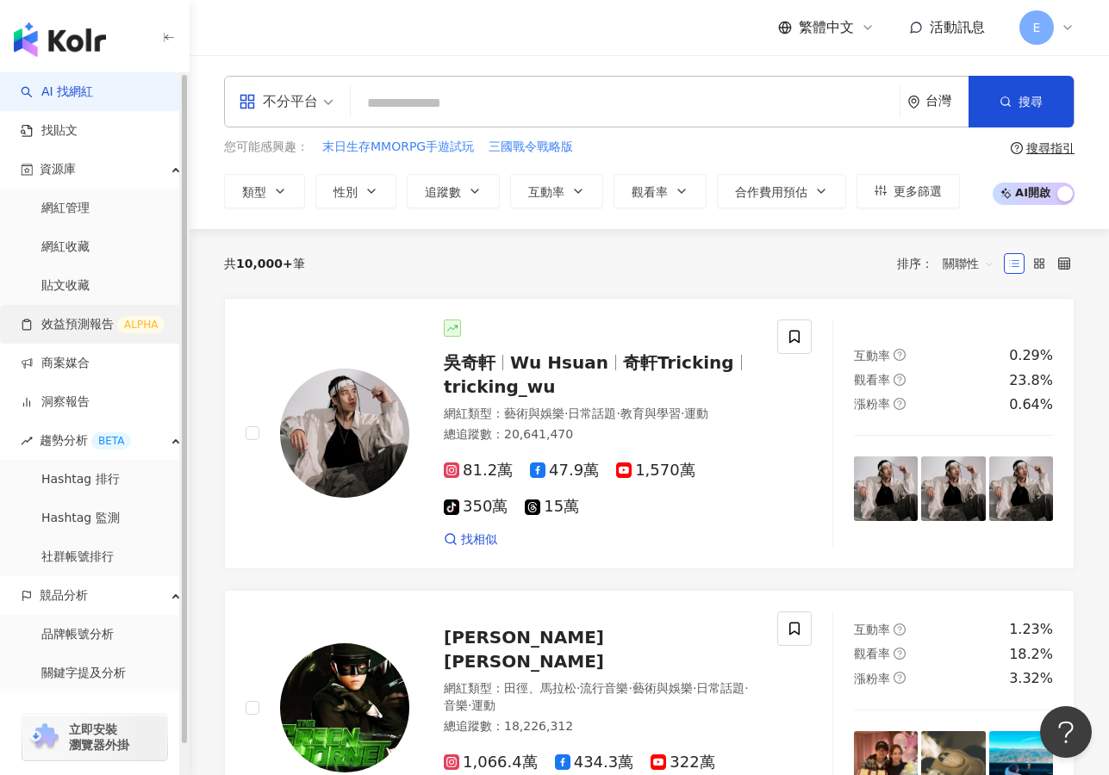
click at [59, 327] on link "效益預測報告 ALPHA" at bounding box center [93, 324] width 144 height 17
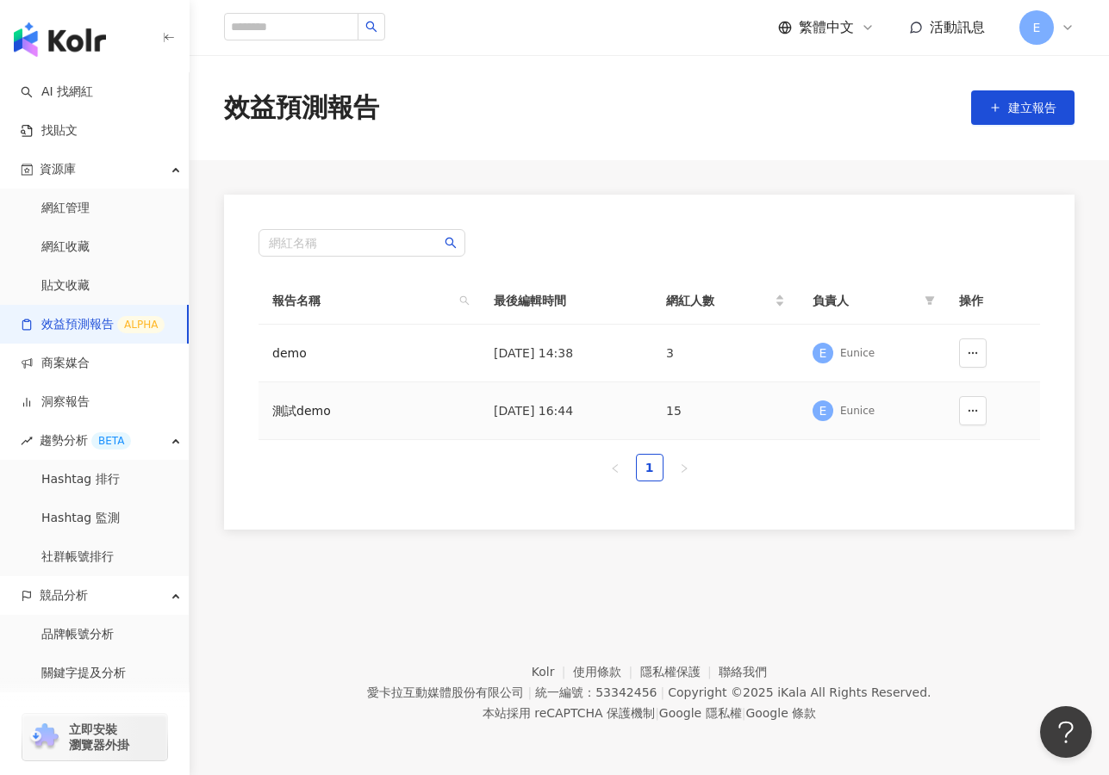
click at [719, 420] on td "15" at bounding box center [725, 412] width 146 height 58
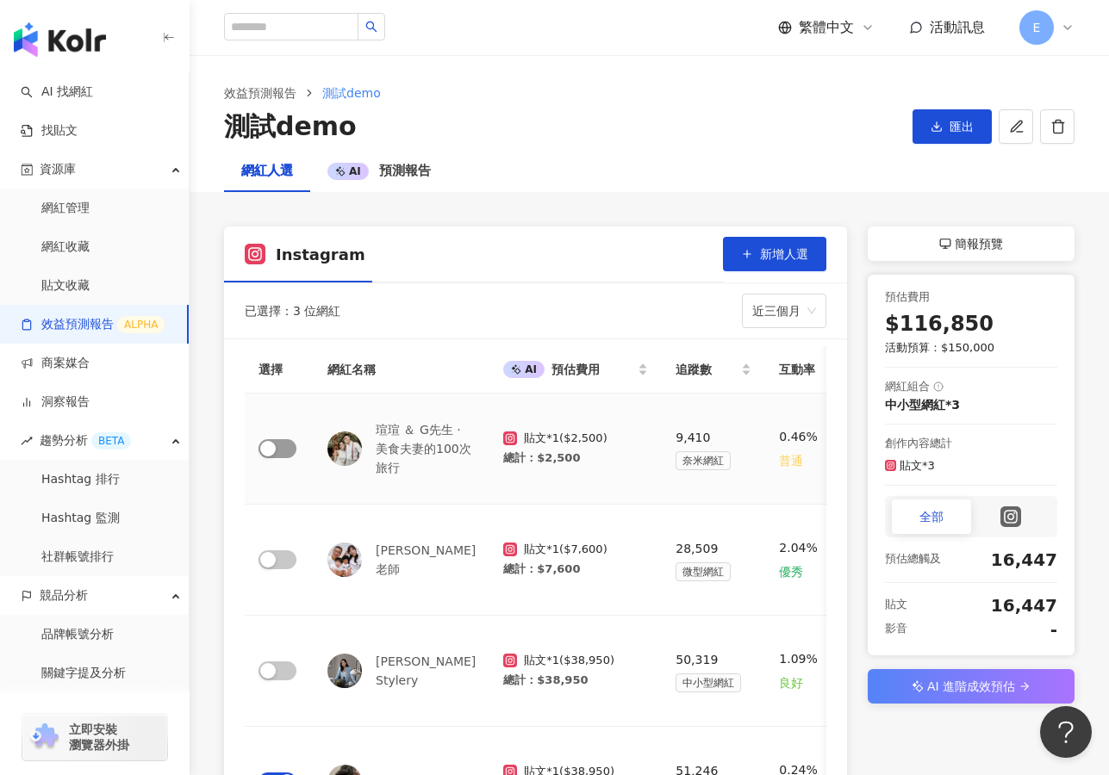
click at [285, 457] on span "button" at bounding box center [277, 448] width 38 height 19
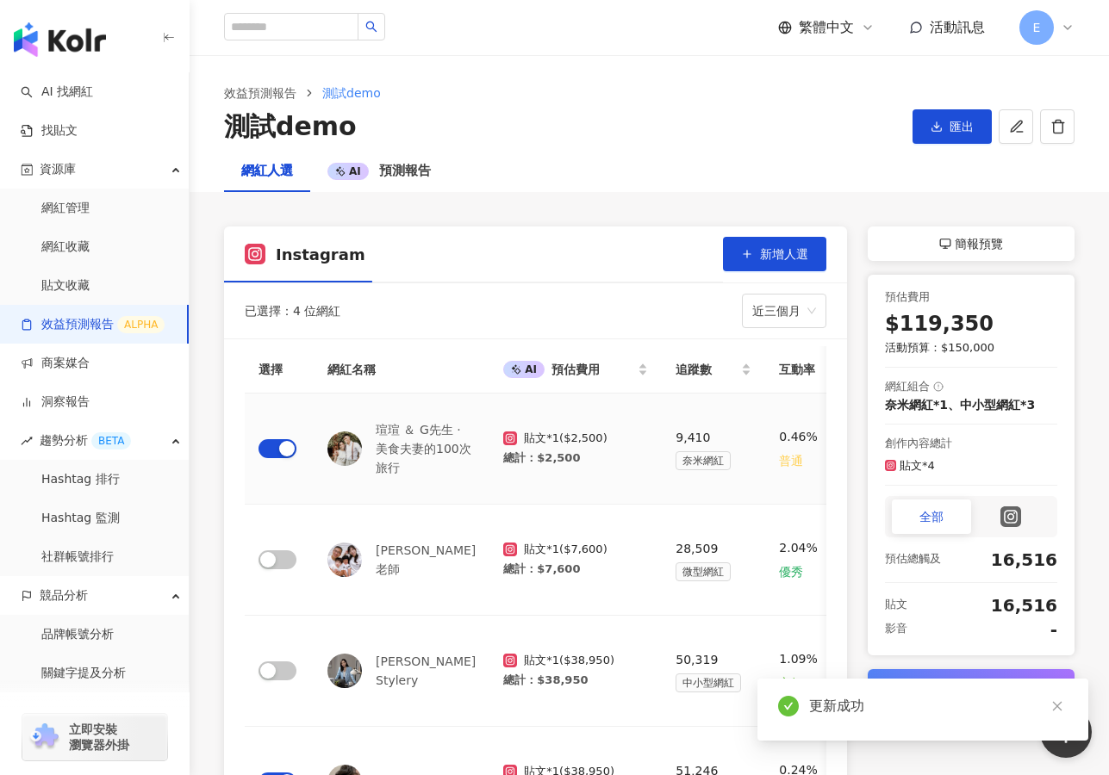
click at [282, 456] on div "button" at bounding box center [287, 449] width 16 height 16
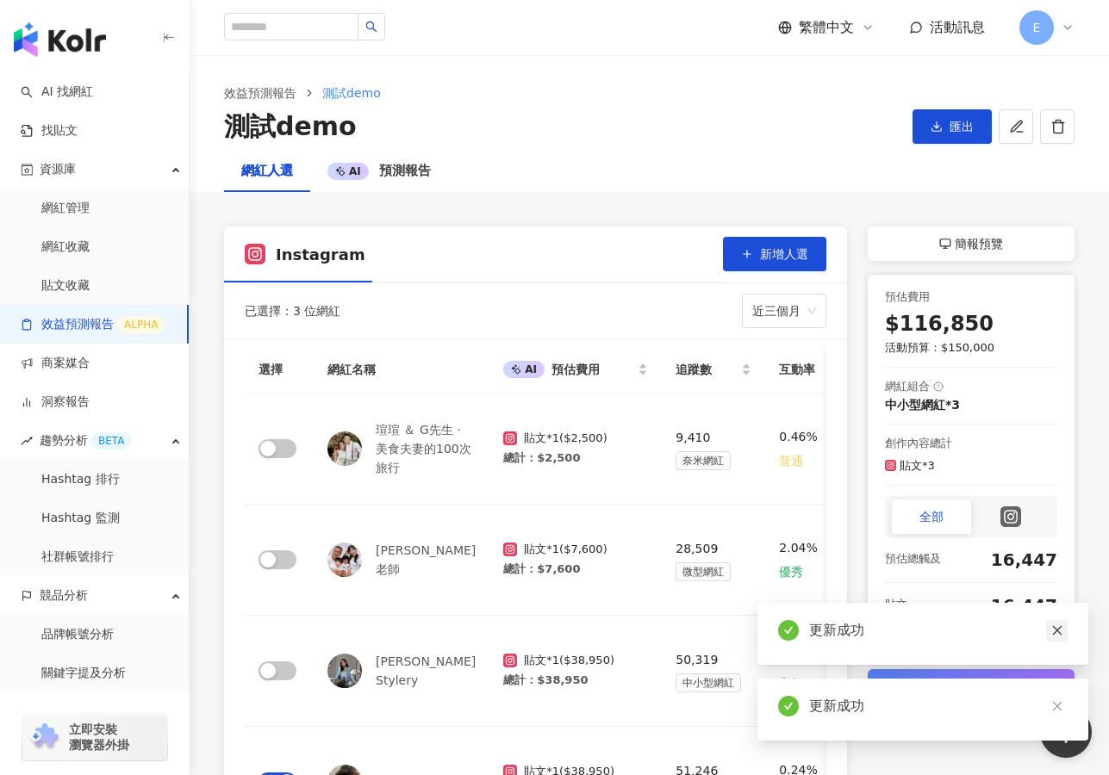
click at [1061, 631] on icon "close" at bounding box center [1057, 631] width 12 height 12
click at [1056, 709] on icon "close" at bounding box center [1057, 706] width 12 height 12
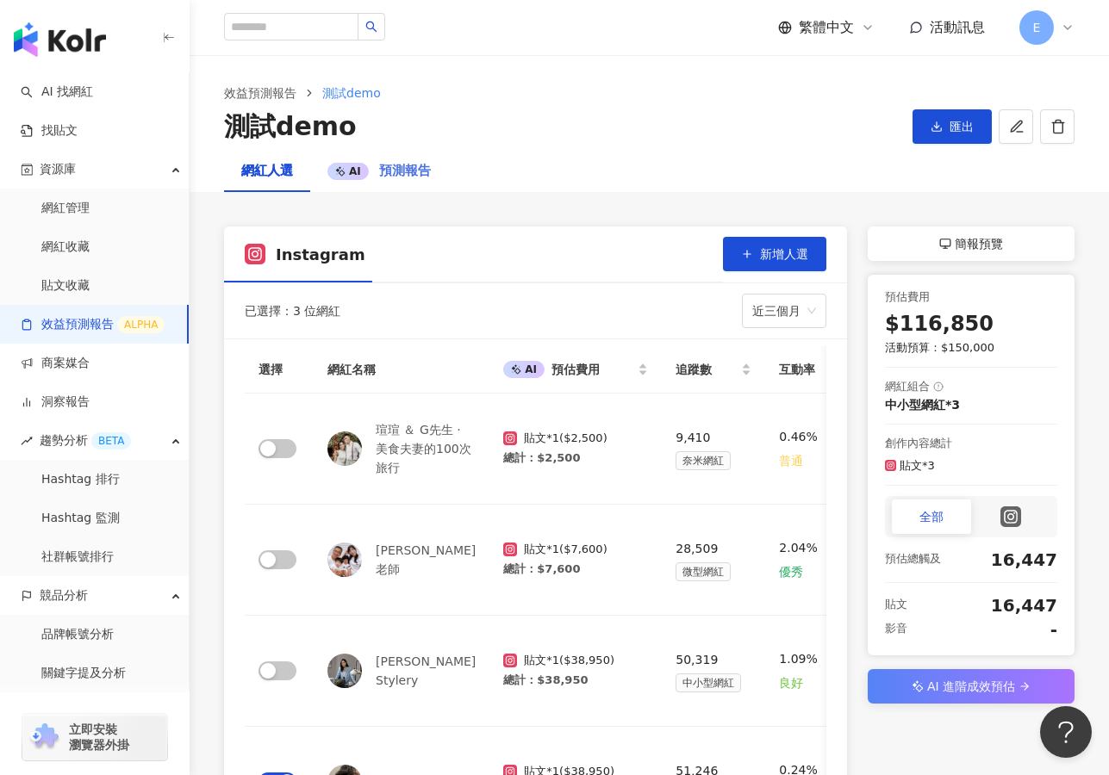
click at [441, 176] on div "AI 預測報告" at bounding box center [379, 171] width 138 height 41
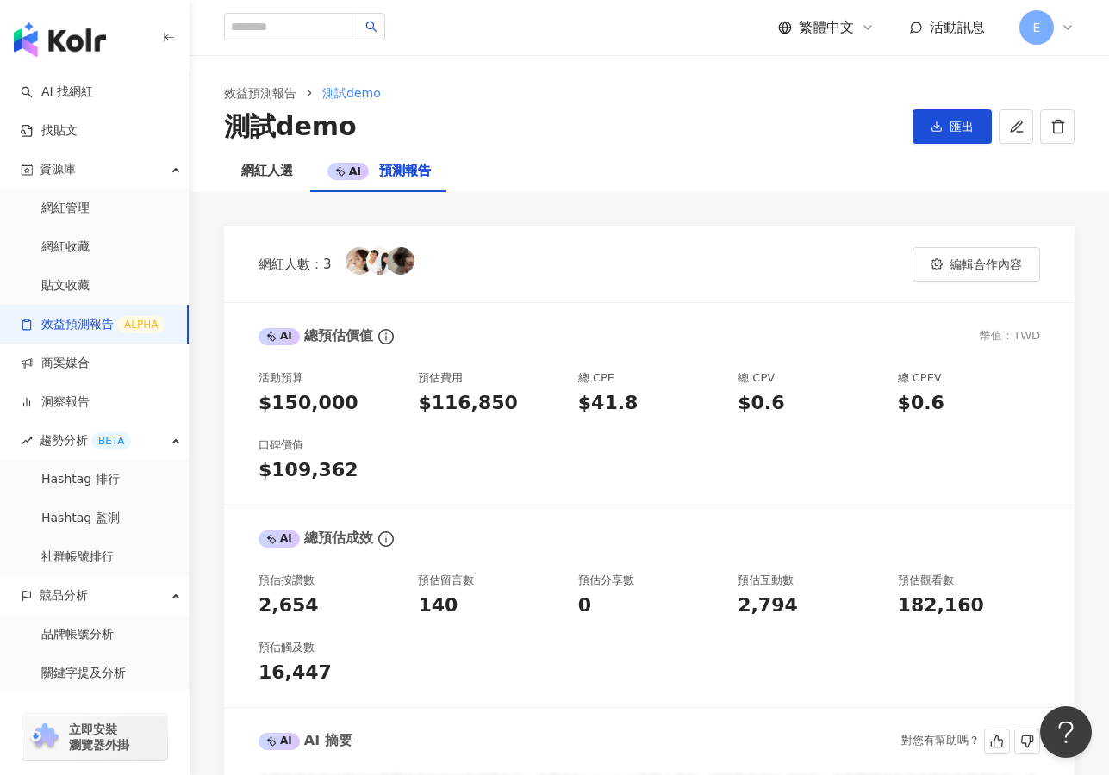
click at [395, 166] on span "預測報告" at bounding box center [405, 171] width 52 height 16
drag, startPoint x: 432, startPoint y: 401, endPoint x: 766, endPoint y: 419, distance: 333.9
click at [766, 419] on div "活動預算 $150,000 預估費用 $116,850 總 CPE $41.8 總 CPV $0.6 總 CPEV $0.6 口碑價值 $109,362" at bounding box center [648, 427] width 781 height 114
drag, startPoint x: 909, startPoint y: 408, endPoint x: 945, endPoint y: 408, distance: 36.2
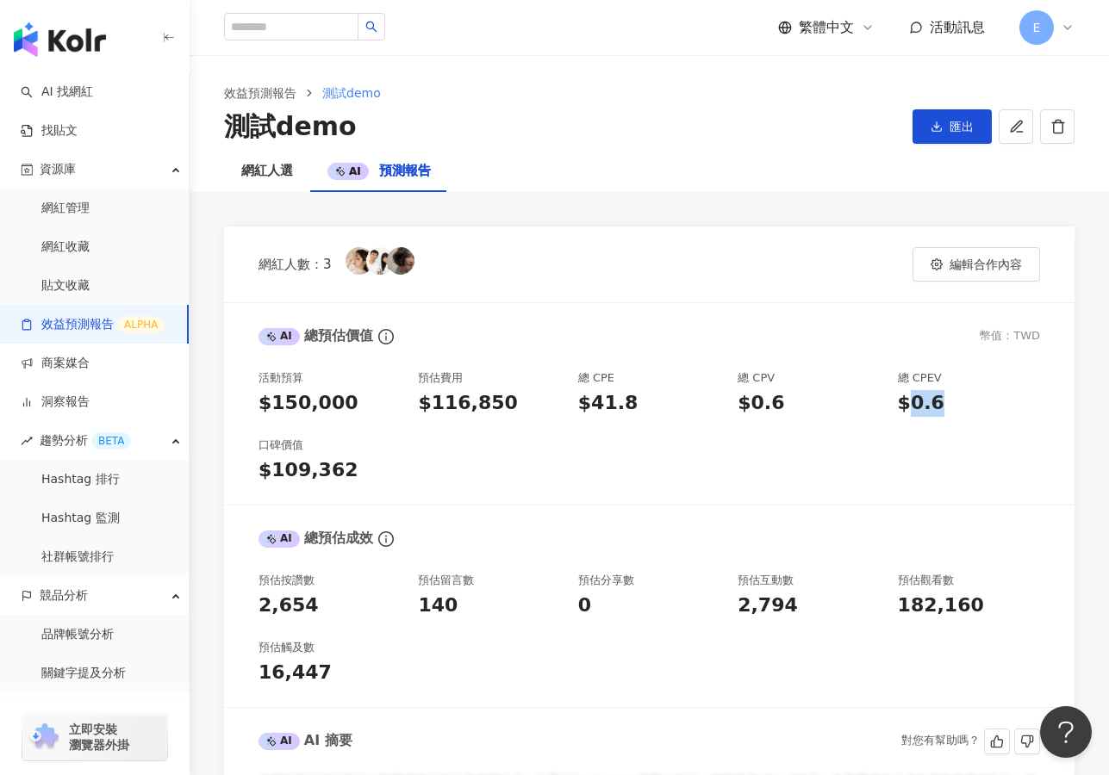
click at [945, 408] on div "$0.6" at bounding box center [969, 403] width 142 height 27
click at [707, 59] on div "效益預測報告 測試demo 測試demo 匯出" at bounding box center [649, 103] width 919 height 95
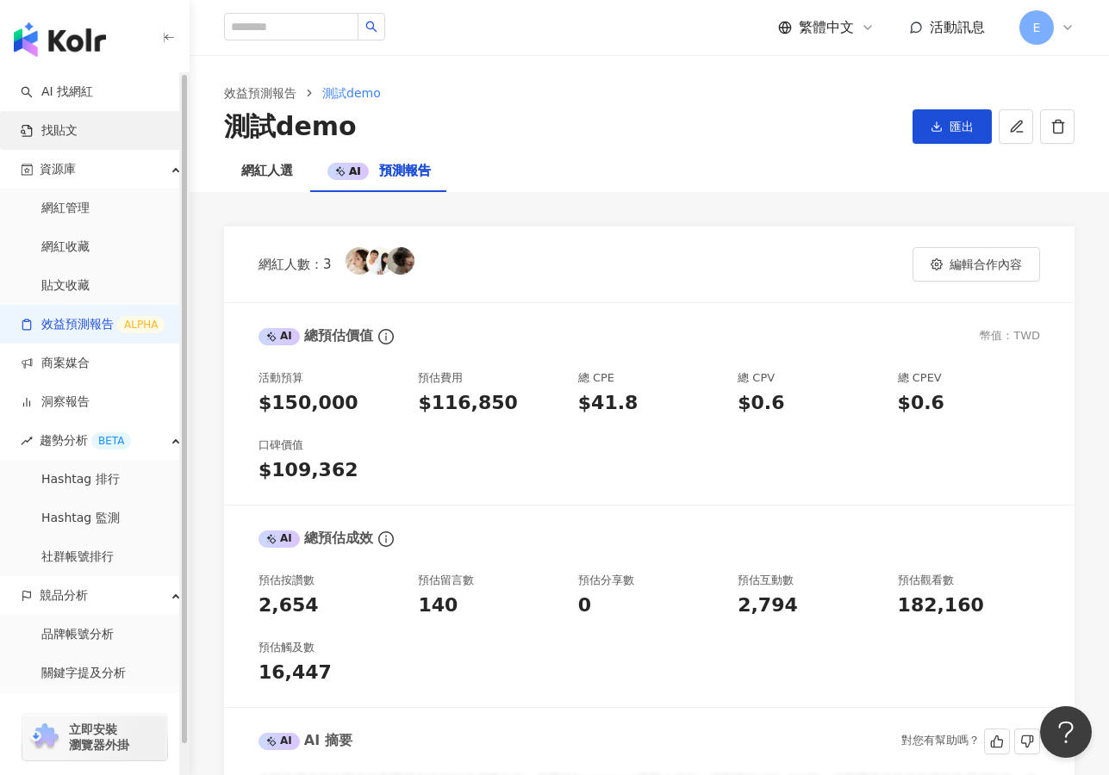
click at [78, 140] on link "找貼文" at bounding box center [49, 130] width 57 height 17
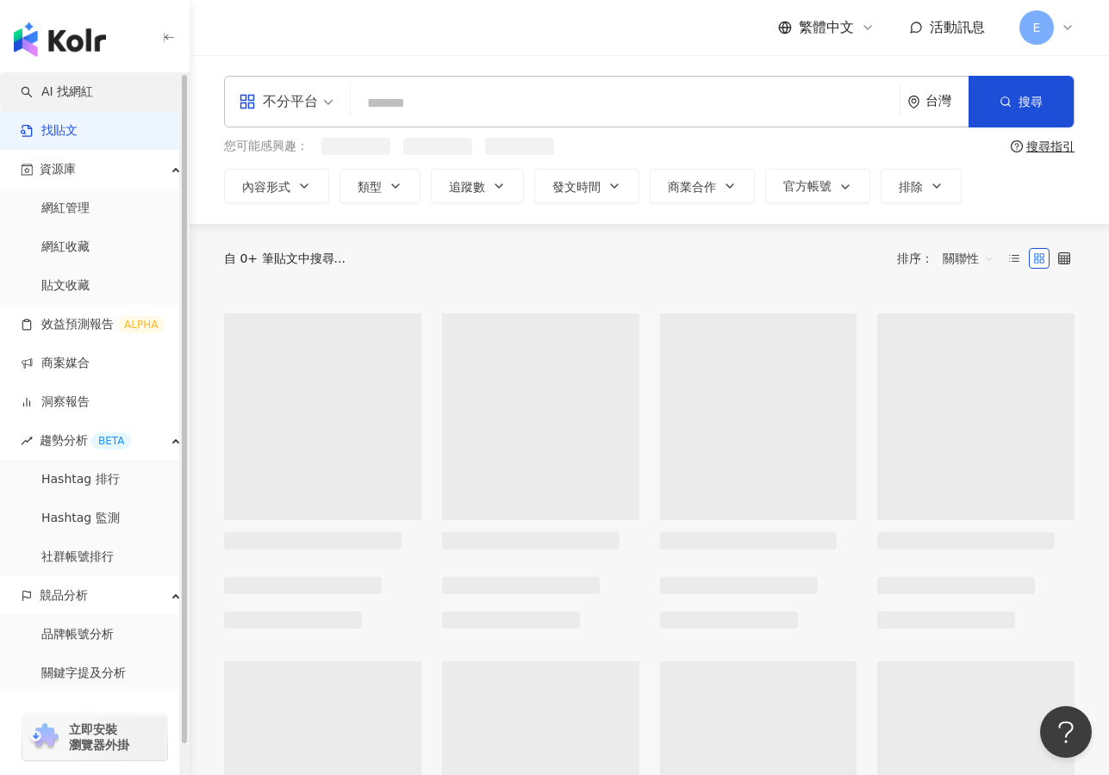
click at [86, 92] on link "AI 找網紅" at bounding box center [57, 92] width 72 height 17
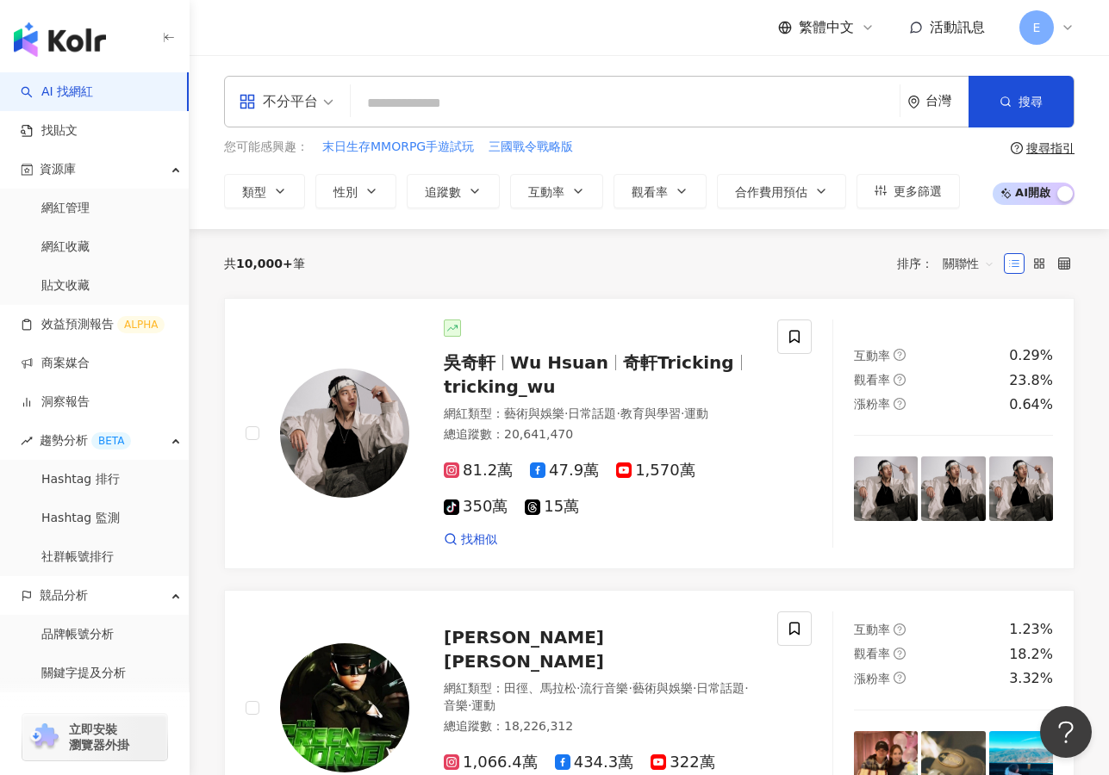
click at [457, 264] on div "共 10,000+ 筆 排序： 關聯性" at bounding box center [649, 264] width 850 height 28
click at [273, 184] on icon "button" at bounding box center [280, 191] width 14 height 14
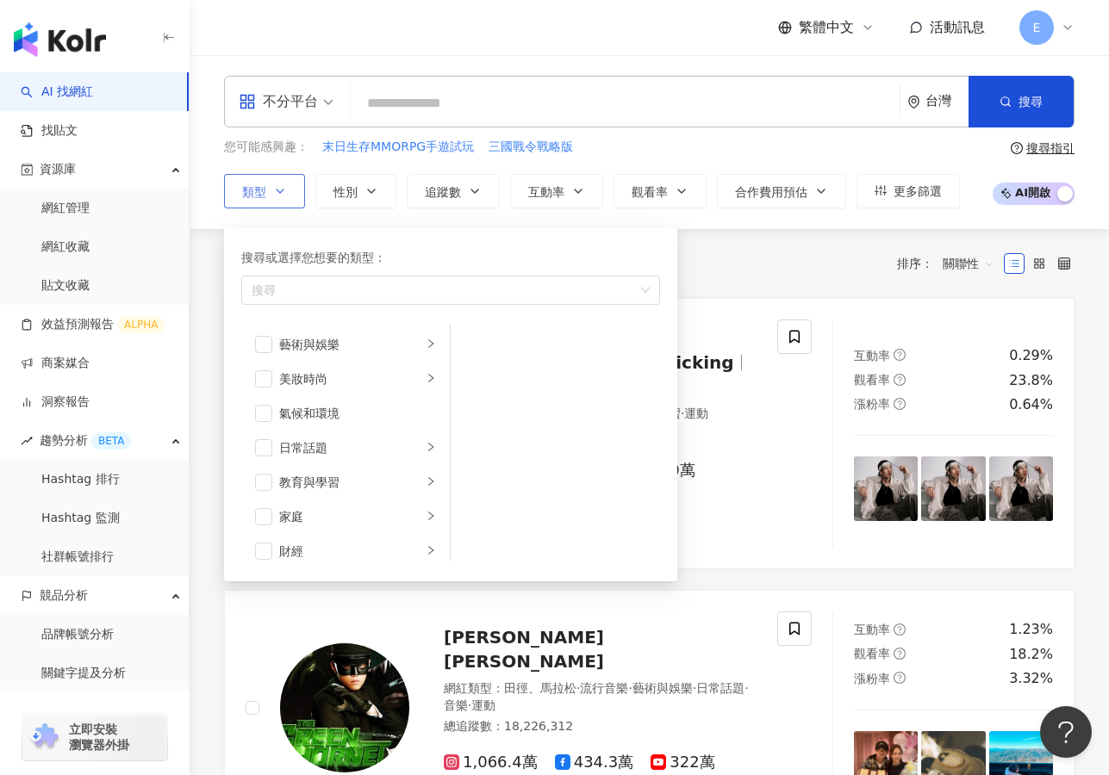
click at [273, 184] on icon "button" at bounding box center [280, 191] width 14 height 14
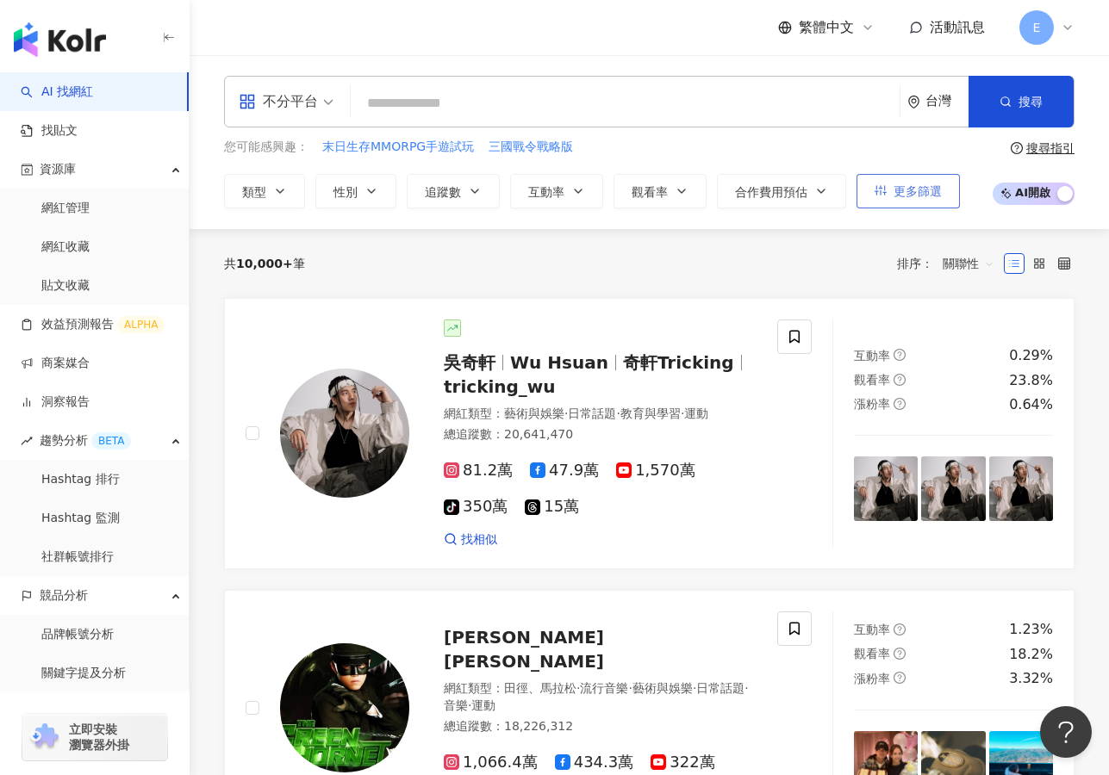
click at [914, 186] on span "更多篩選" at bounding box center [917, 191] width 48 height 14
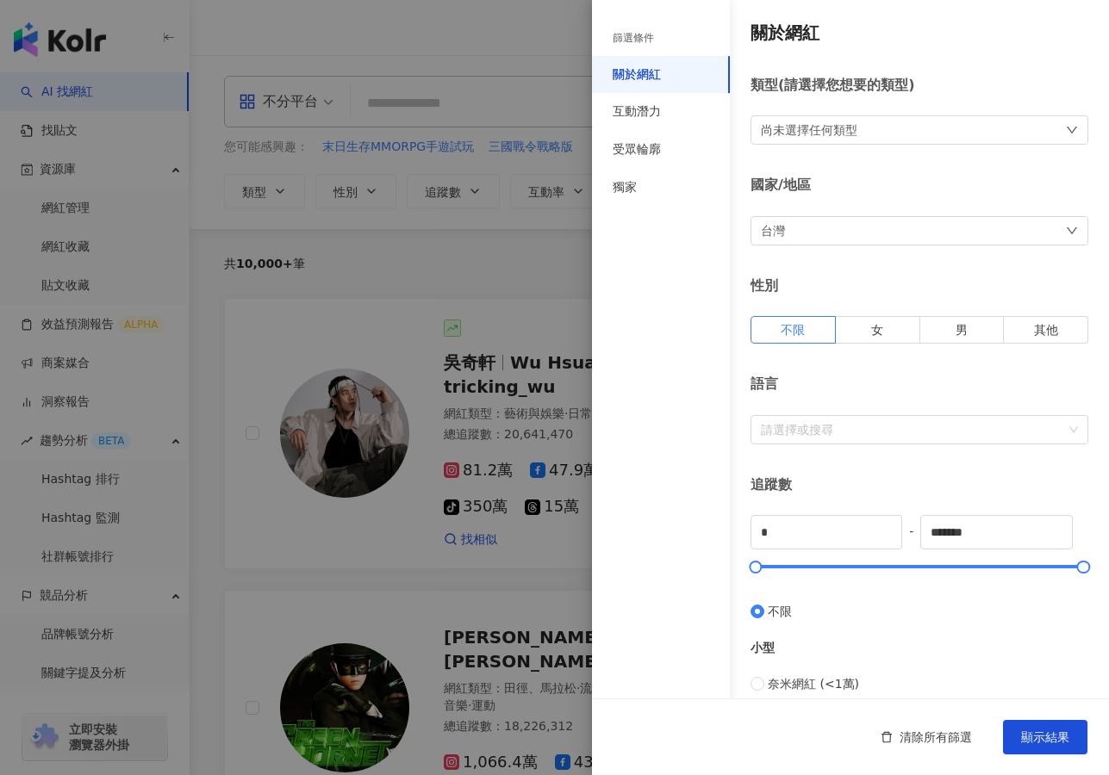
click at [914, 186] on div "國家/地區" at bounding box center [919, 185] width 338 height 19
click at [434, 289] on div at bounding box center [554, 387] width 1109 height 775
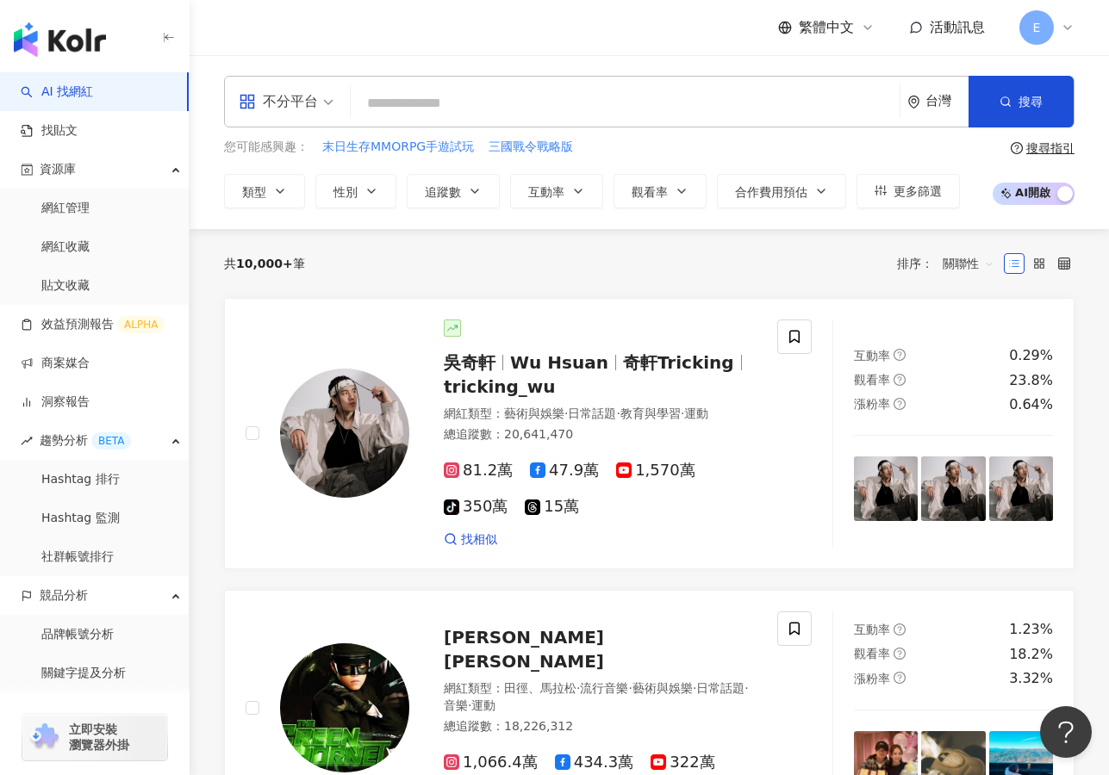
click at [292, 100] on div "不分平台" at bounding box center [278, 102] width 79 height 28
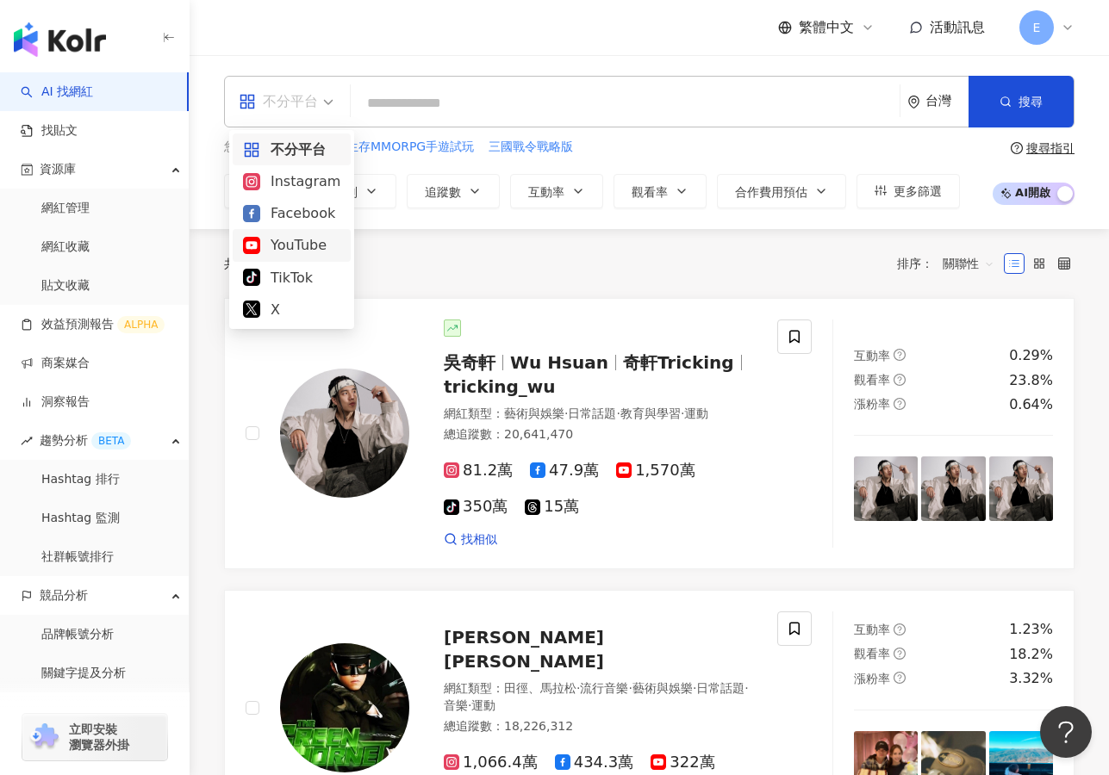
click at [289, 245] on div "YouTube" at bounding box center [291, 245] width 97 height 22
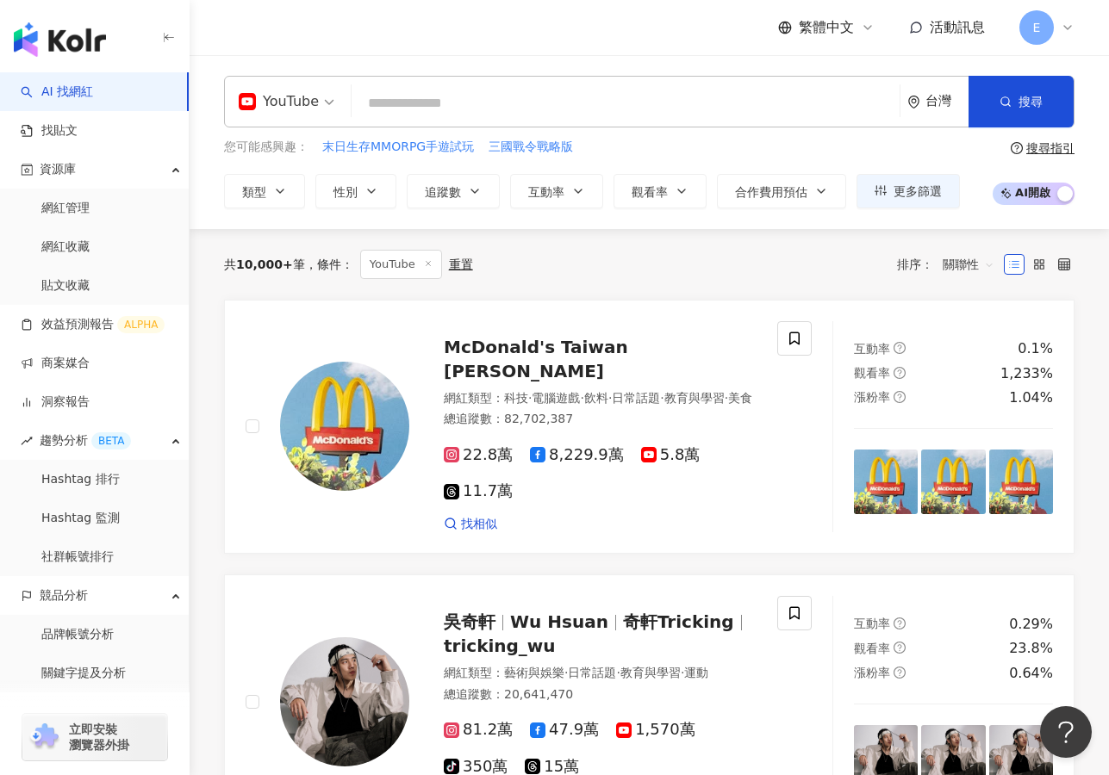
click at [432, 105] on input "search" at bounding box center [625, 103] width 534 height 33
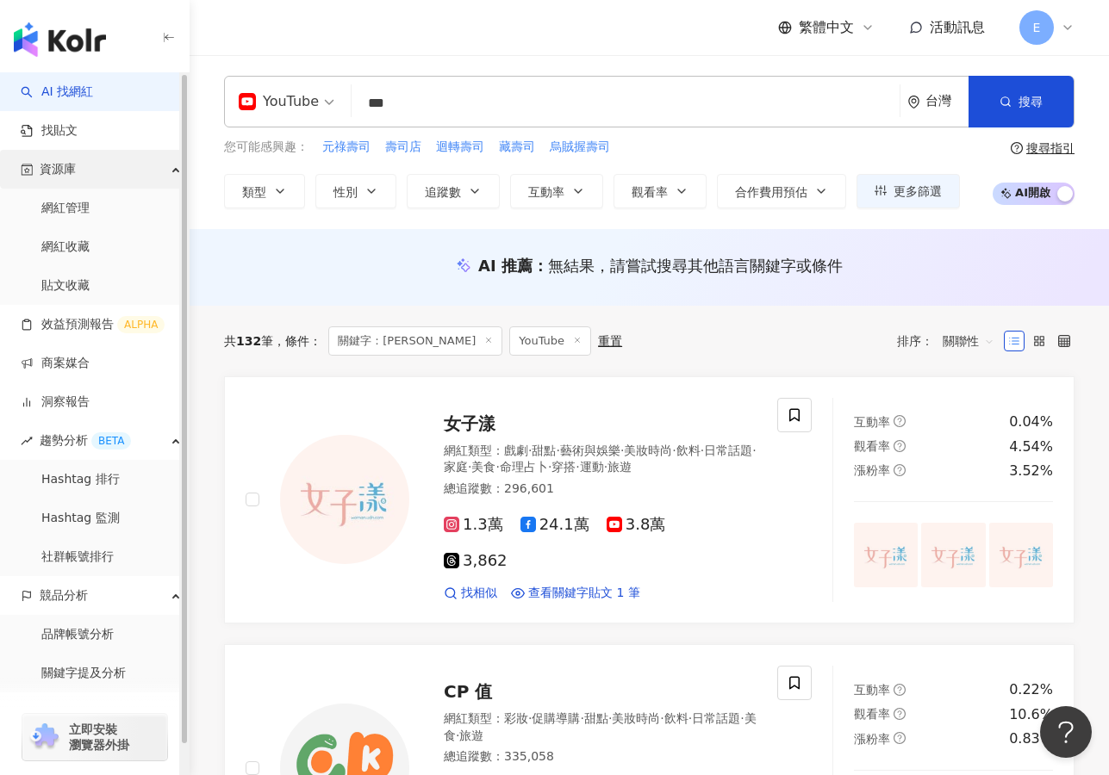
type input "***"
click at [150, 176] on div "資源庫" at bounding box center [94, 169] width 189 height 39
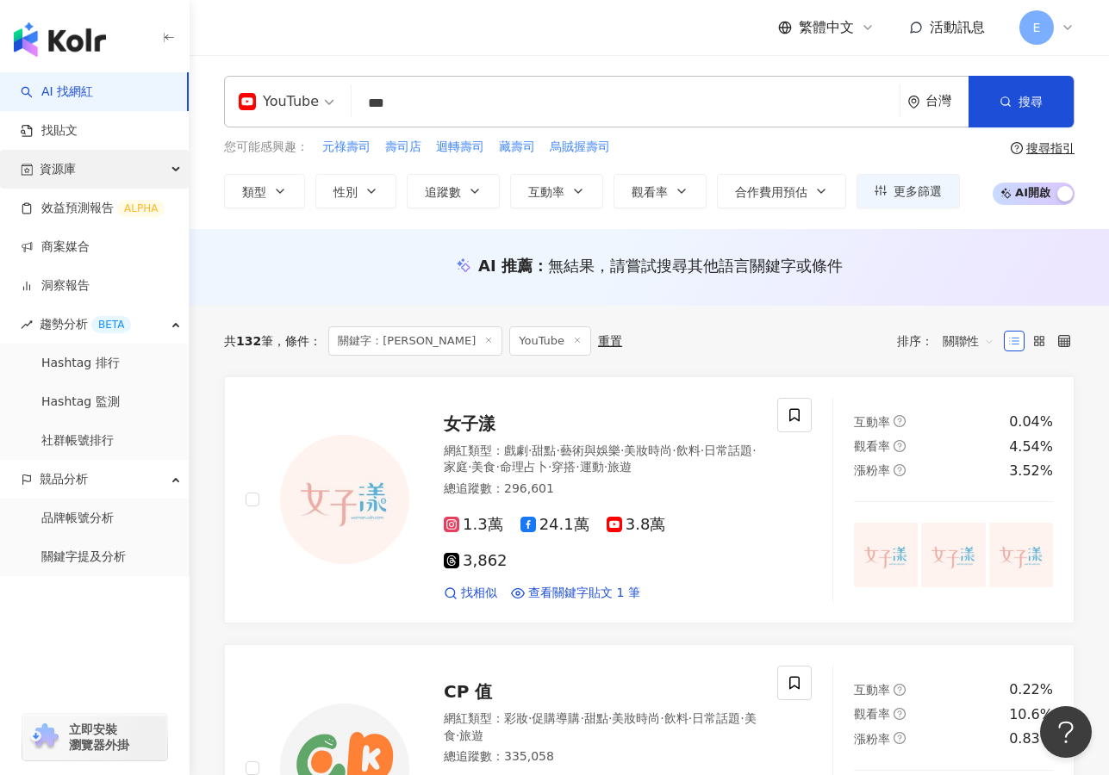
click at [150, 176] on div "資源庫" at bounding box center [94, 169] width 189 height 39
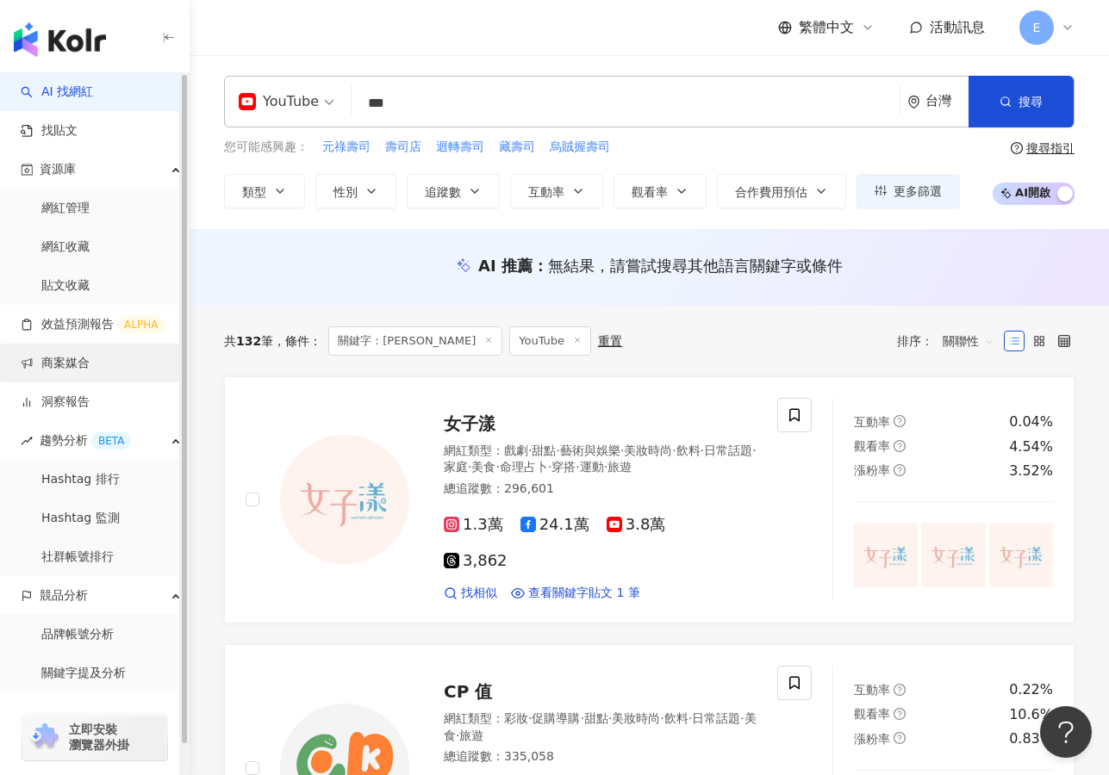
click at [90, 358] on link "商案媒合" at bounding box center [55, 363] width 69 height 17
